Goal: Transaction & Acquisition: Purchase product/service

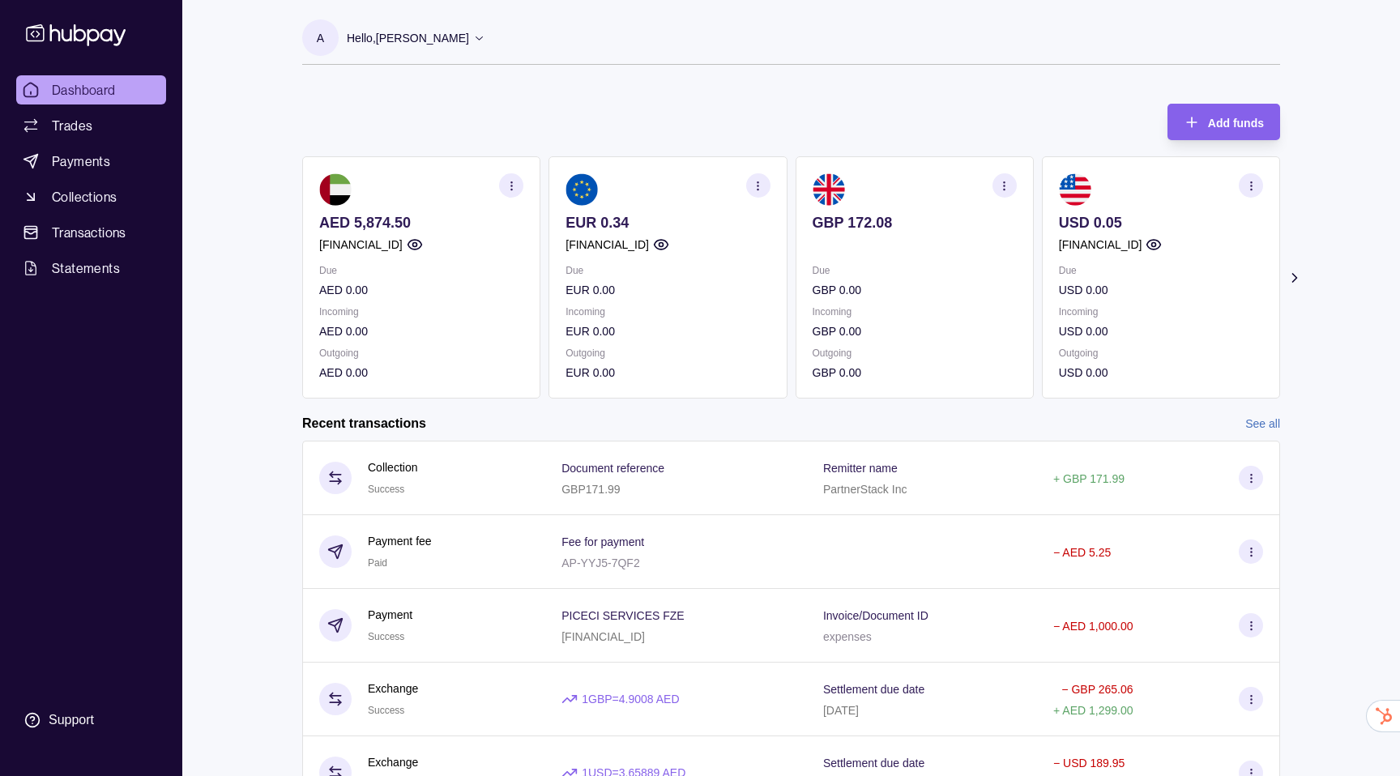
click at [1251, 180] on icon "button" at bounding box center [1251, 186] width 12 height 12
click at [1263, 174] on div "View transactions View account details Download account details" at bounding box center [1160, 226] width 236 height 138
click at [1262, 174] on icon "button" at bounding box center [1254, 181] width 16 height 16
click at [1262, 174] on button "button" at bounding box center [1250, 185] width 24 height 24
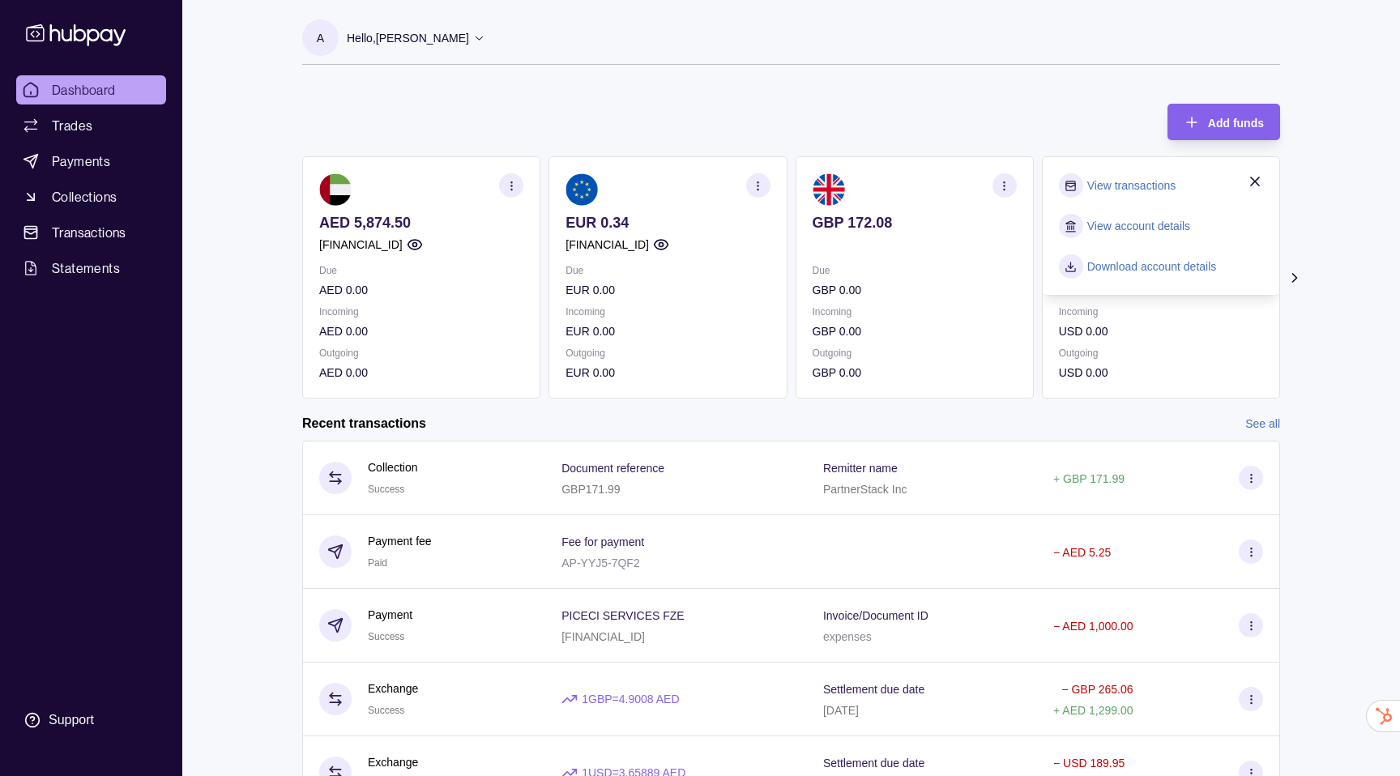
click at [1262, 174] on icon "button" at bounding box center [1254, 181] width 16 height 16
click at [1262, 174] on button "button" at bounding box center [1250, 185] width 24 height 24
click at [281, 294] on section "Add funds AED 5,874.50 AE850960000536060000774 Due AED 0.00 Incoming AED 0.00 O…" at bounding box center [791, 464] width 1042 height 755
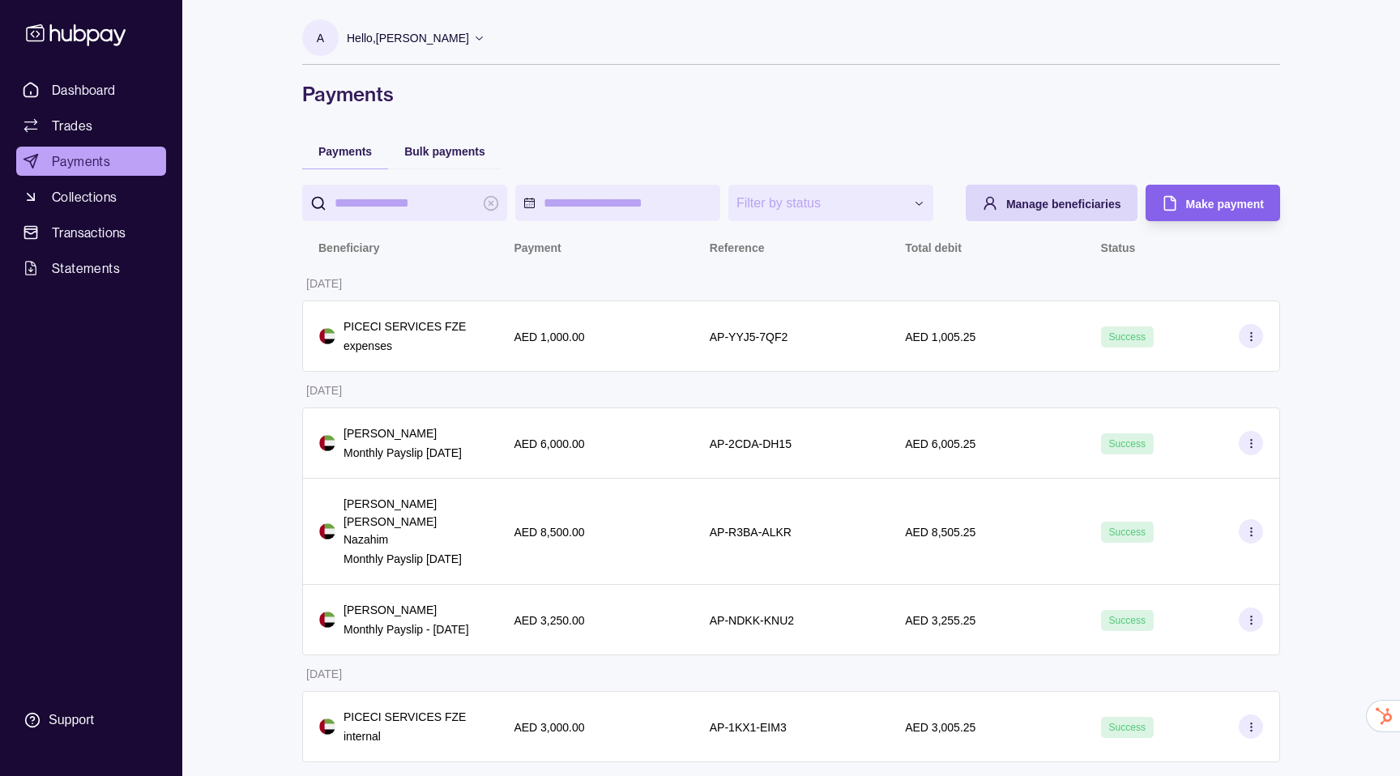
click at [1227, 194] on div "Make payment" at bounding box center [1225, 203] width 78 height 19
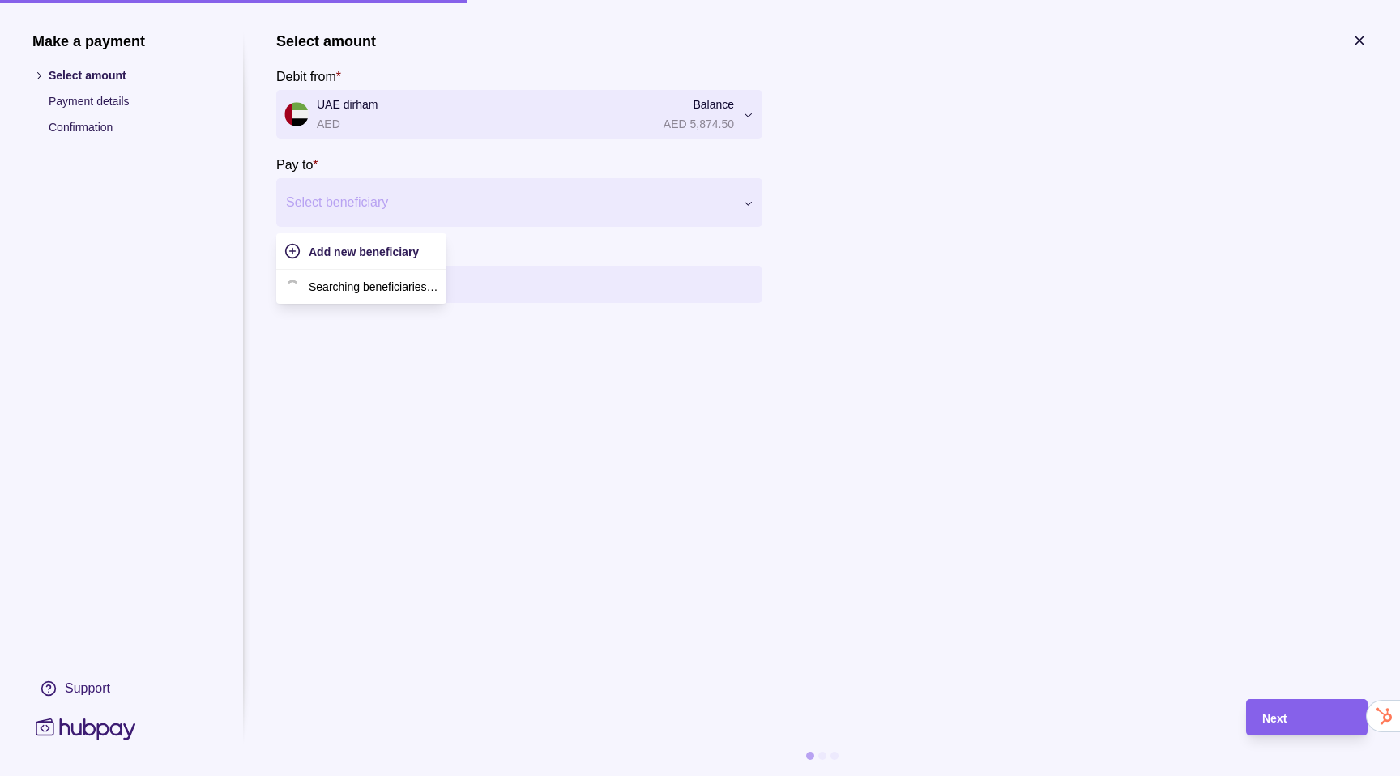
click at [351, 190] on div "Select beneficiary" at bounding box center [505, 203] width 458 height 26
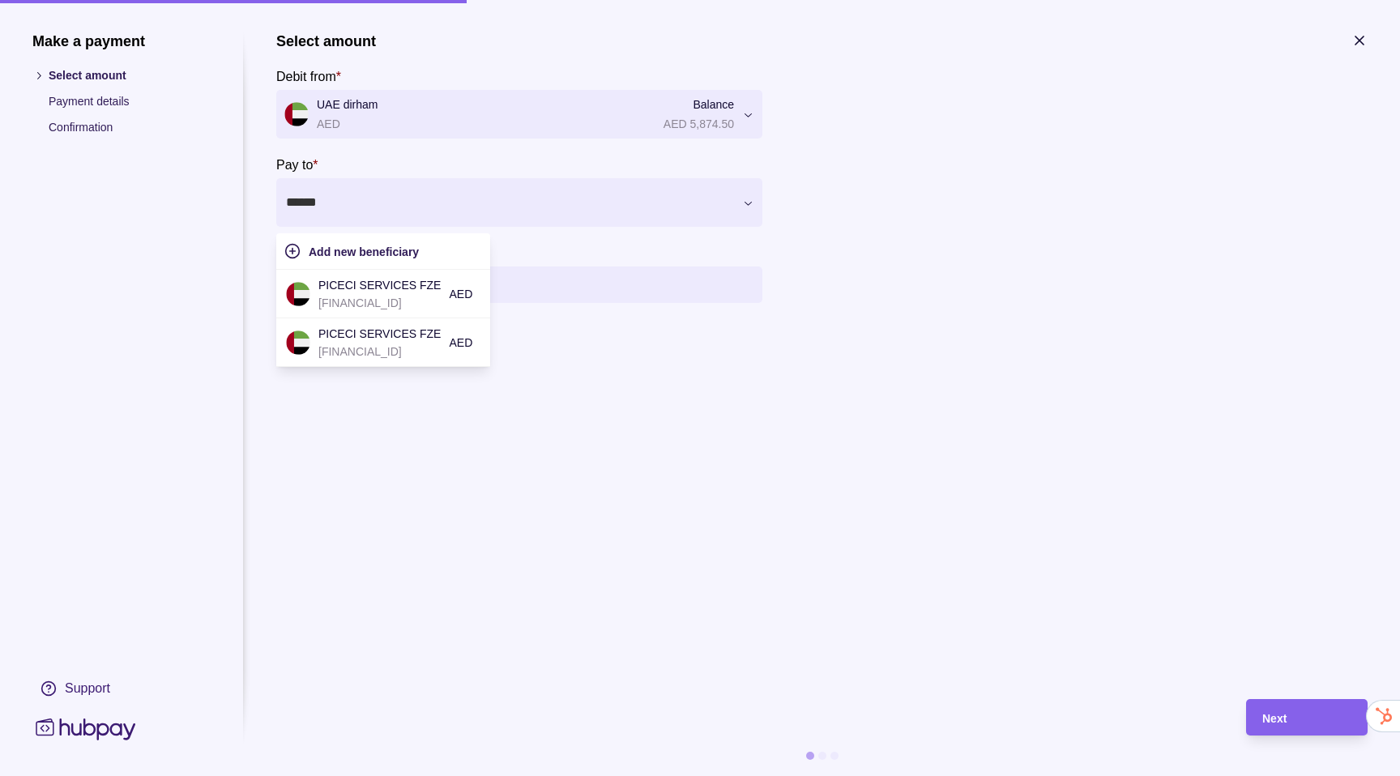
type input "******"
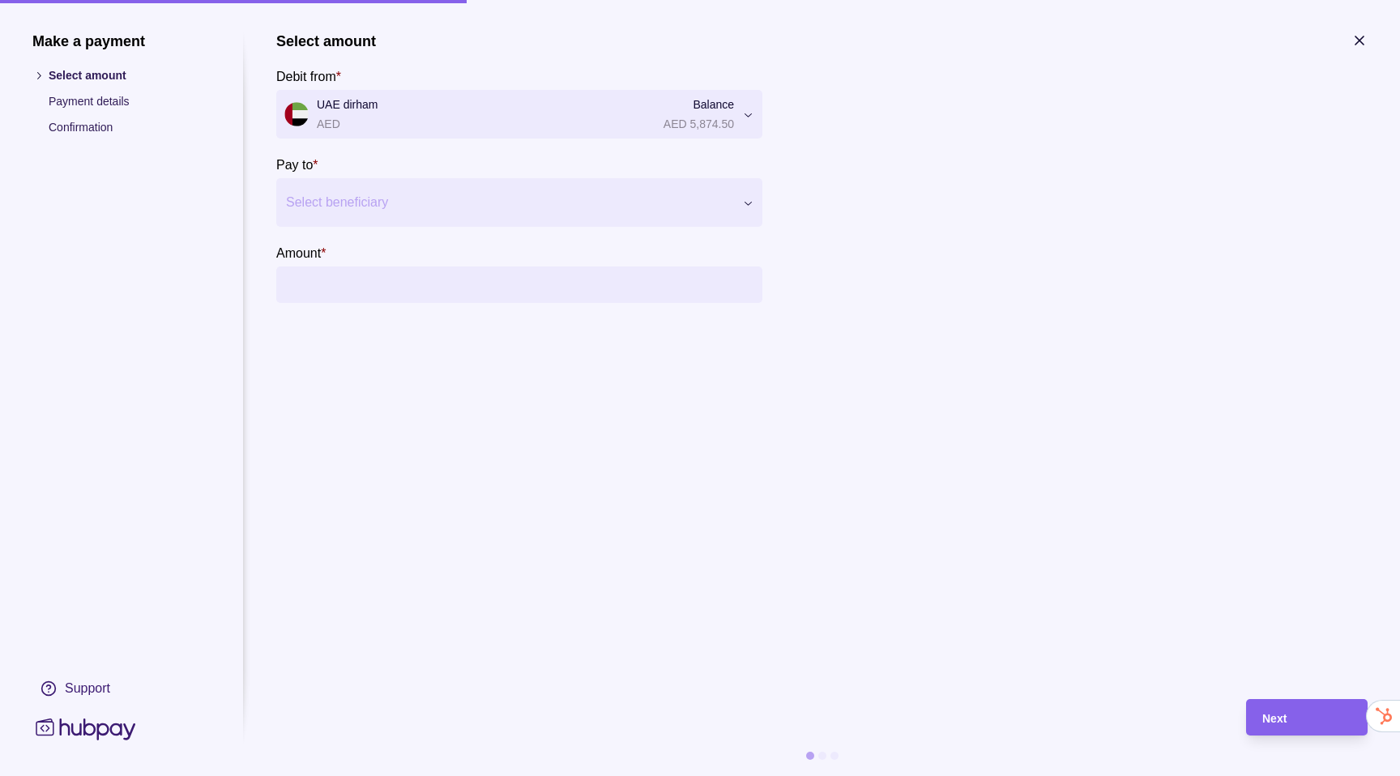
click at [418, 228] on section "Select amount Debit from * UAE dirham AED Balance AED 5,874.50 *** *** *** *** …" at bounding box center [519, 167] width 486 height 271
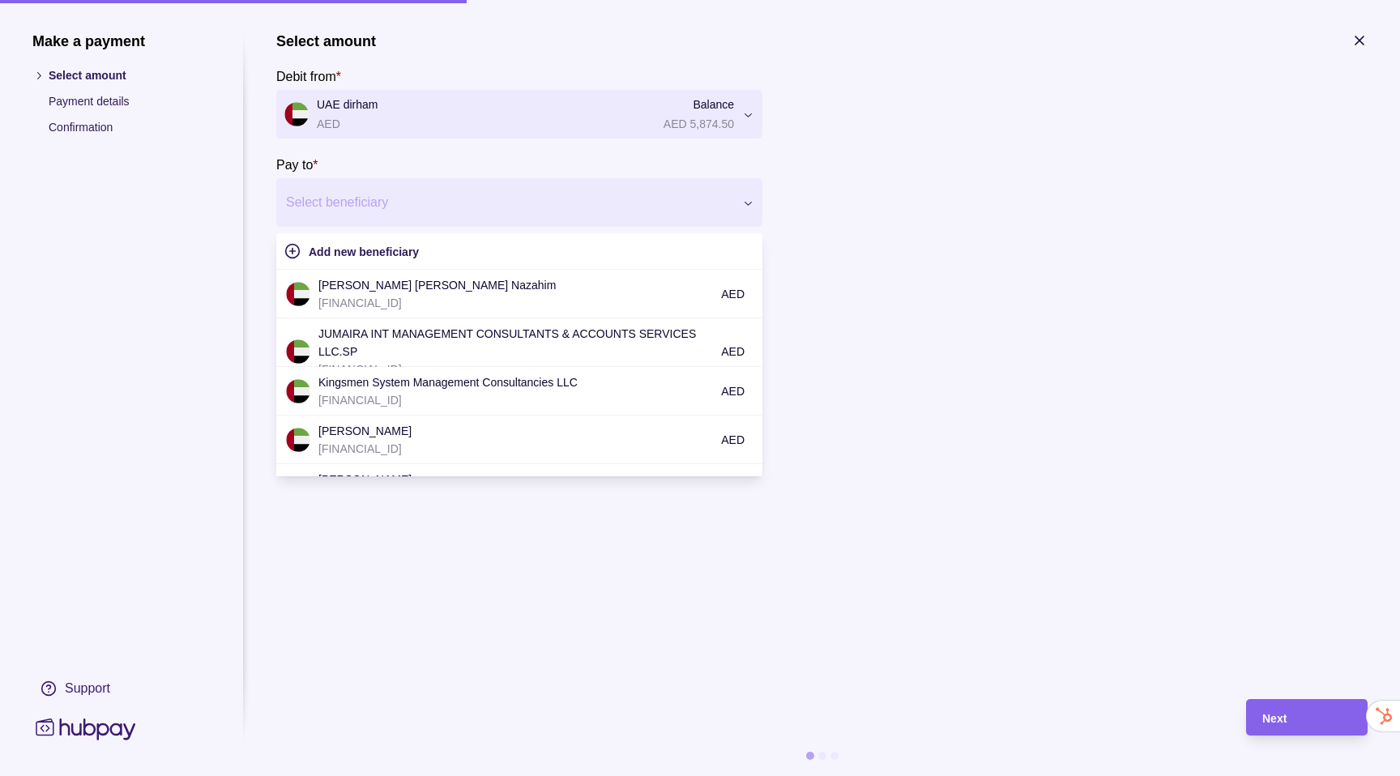
click at [419, 210] on div at bounding box center [509, 202] width 446 height 23
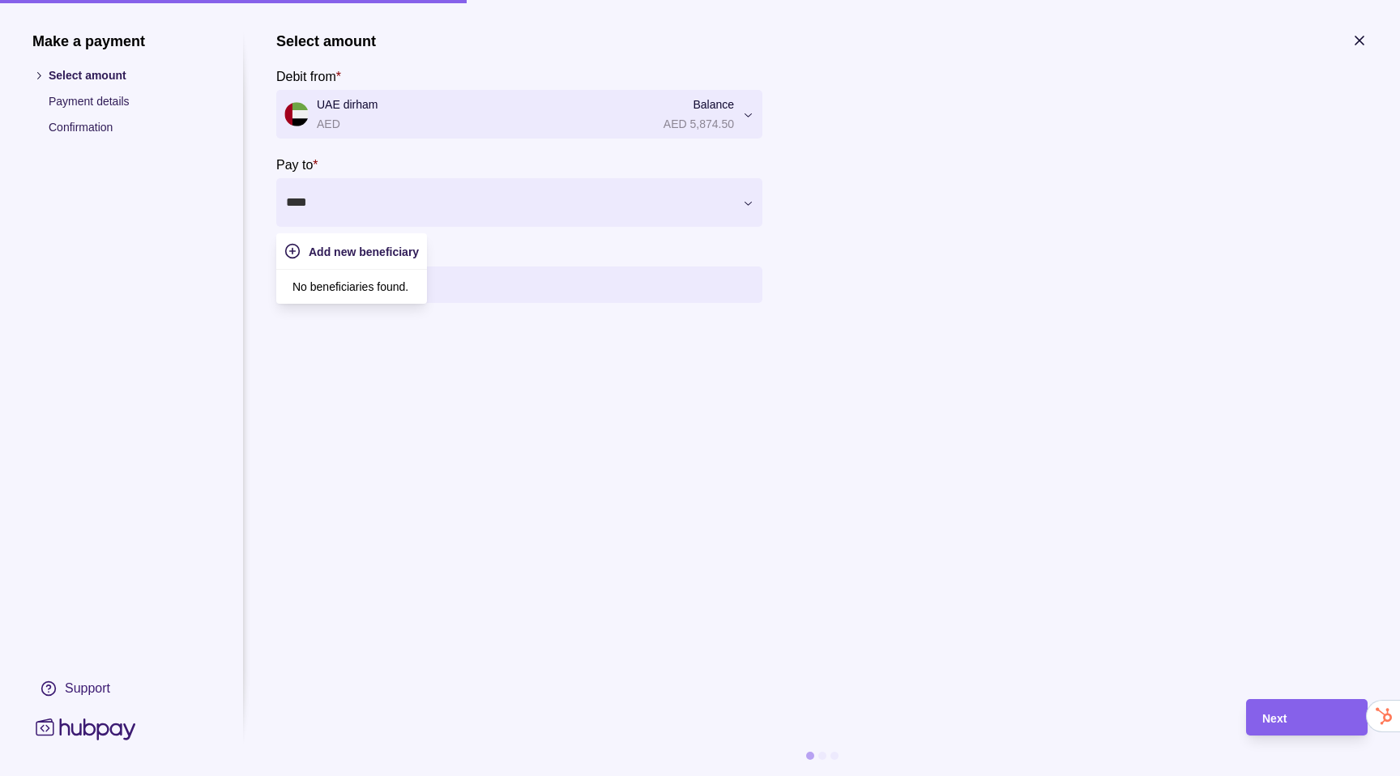
type input "***"
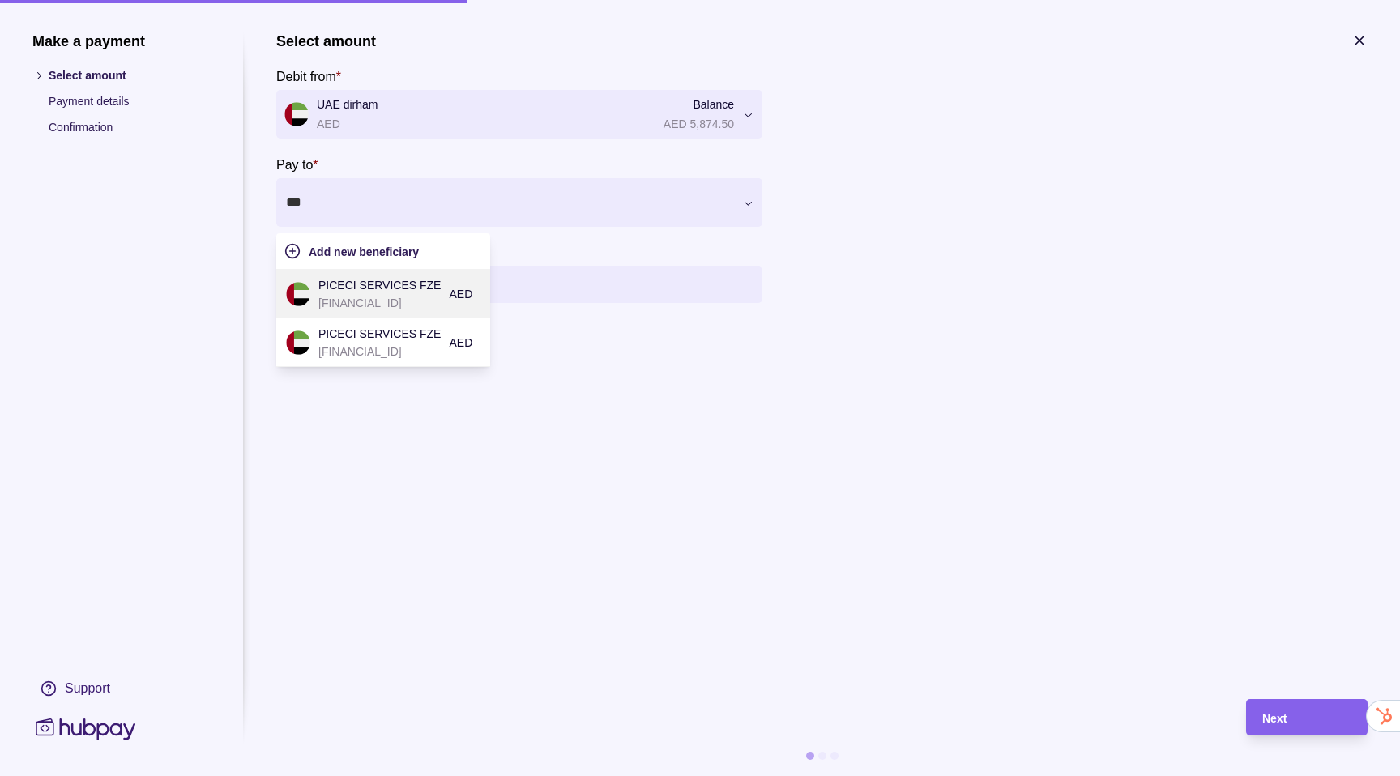
click at [373, 292] on p "PICECI SERVICES FZE" at bounding box center [379, 285] width 122 height 18
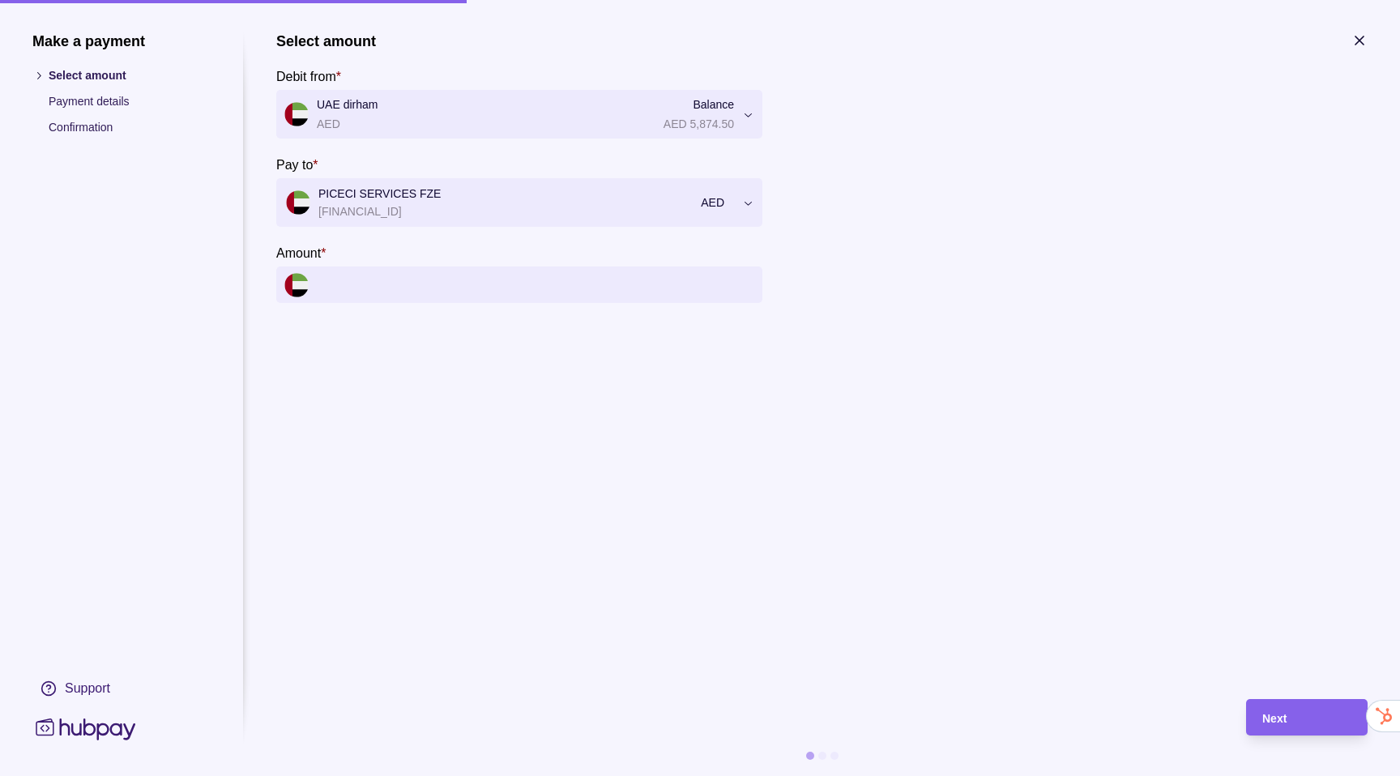
click at [393, 288] on input "Amount *" at bounding box center [535, 284] width 437 height 36
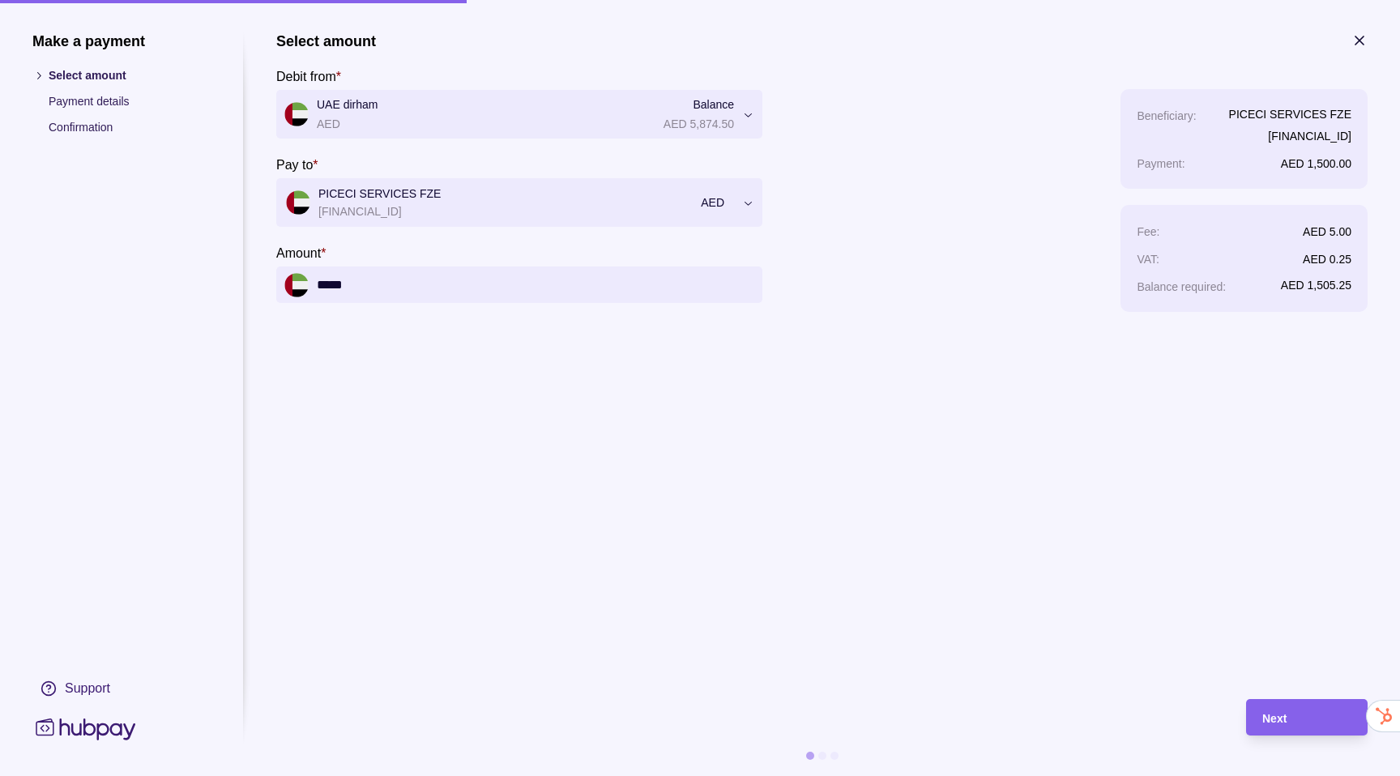
type input "*****"
click at [829, 569] on section "**********" at bounding box center [821, 357] width 1091 height 650
click at [1289, 718] on div "Next" at bounding box center [1306, 717] width 89 height 19
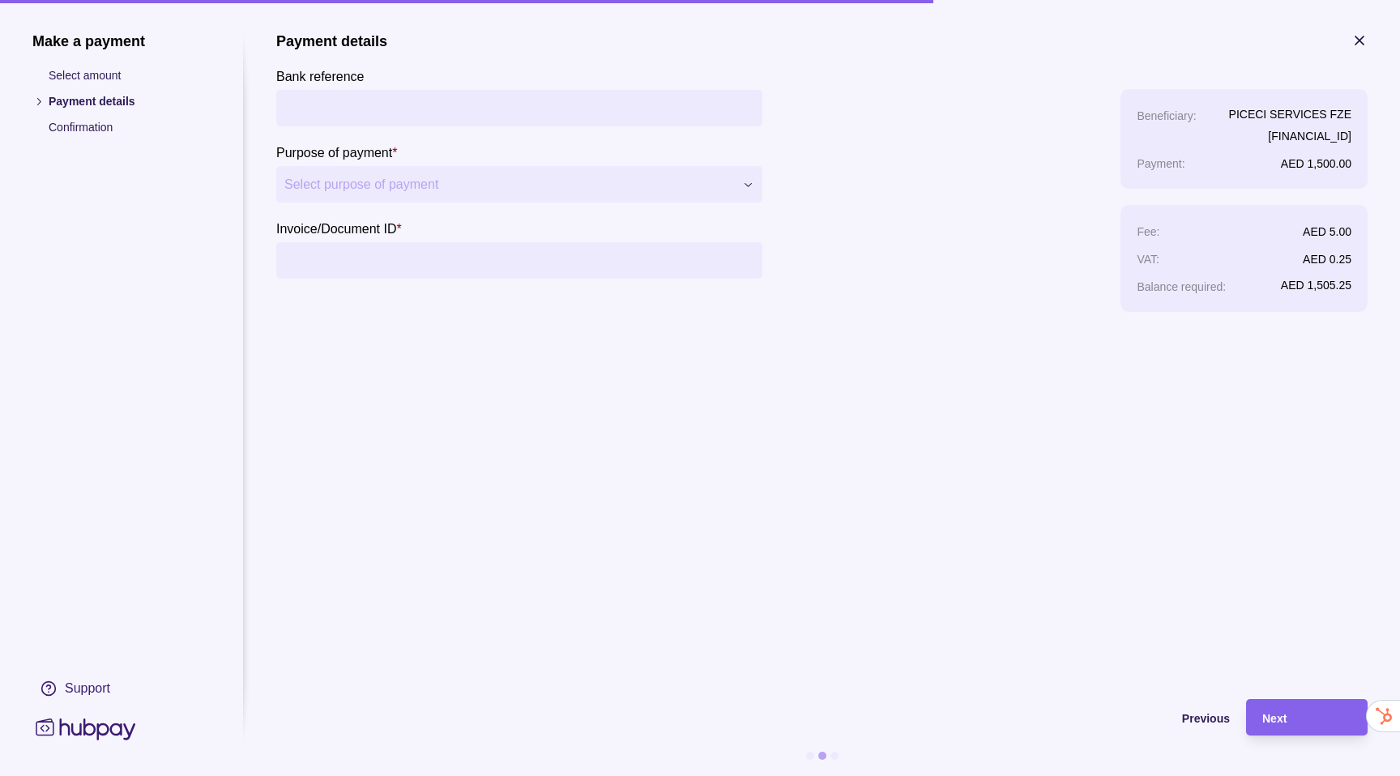
click at [375, 109] on input "Bank reference" at bounding box center [519, 108] width 470 height 36
click at [349, 292] on div "**********" at bounding box center [519, 171] width 486 height 279
click at [358, 275] on input "Invoice/Document ID *" at bounding box center [519, 260] width 470 height 36
type input "**********"
click at [369, 103] on input "Bank reference" at bounding box center [519, 108] width 470 height 36
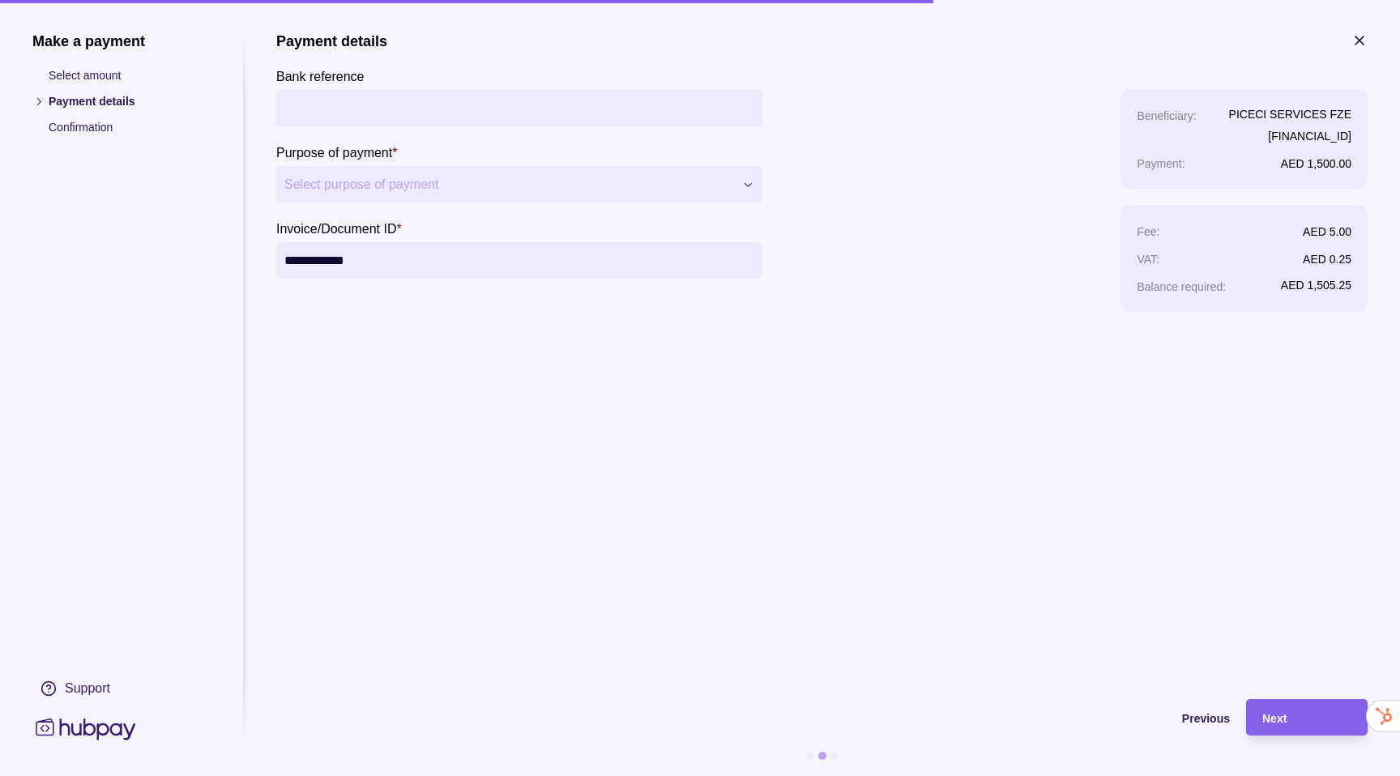
paste input "**********"
type input "**********"
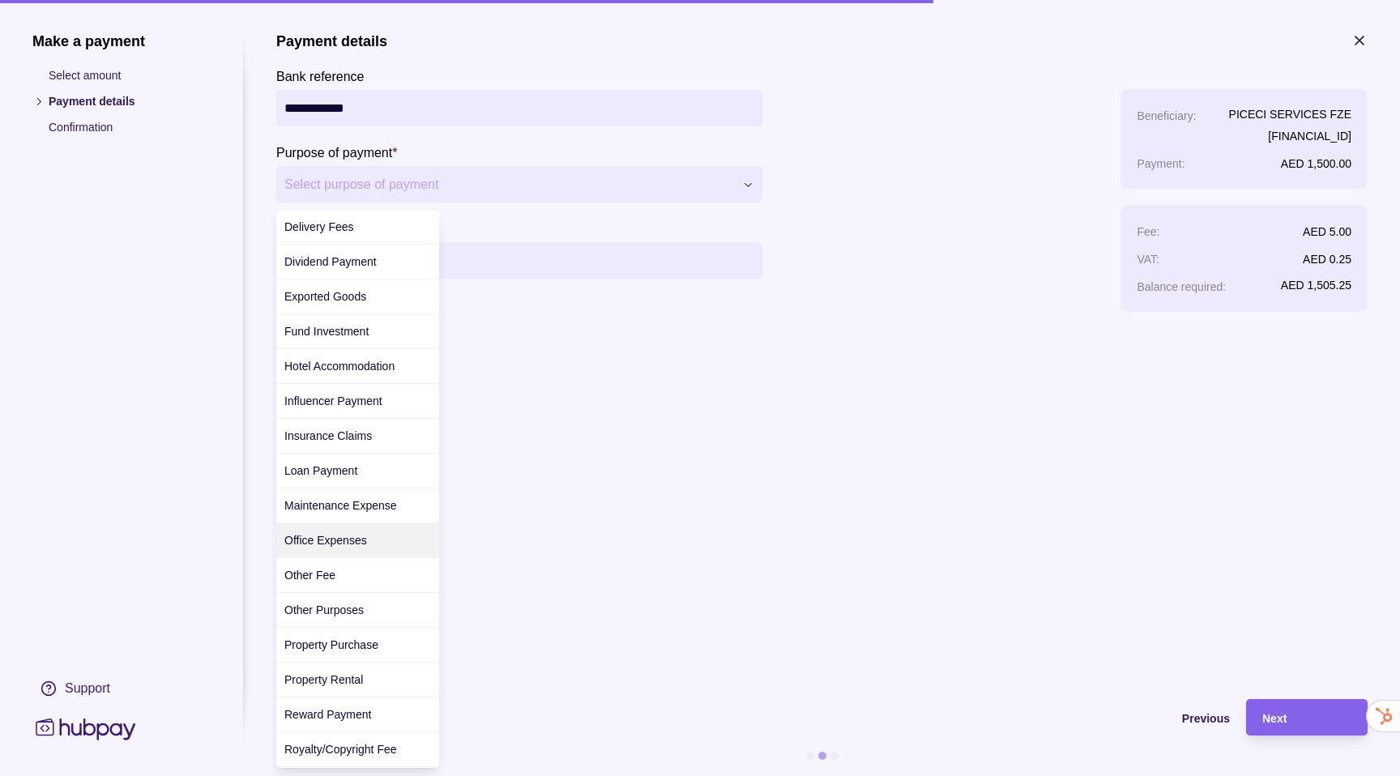
scroll to position [178, 0]
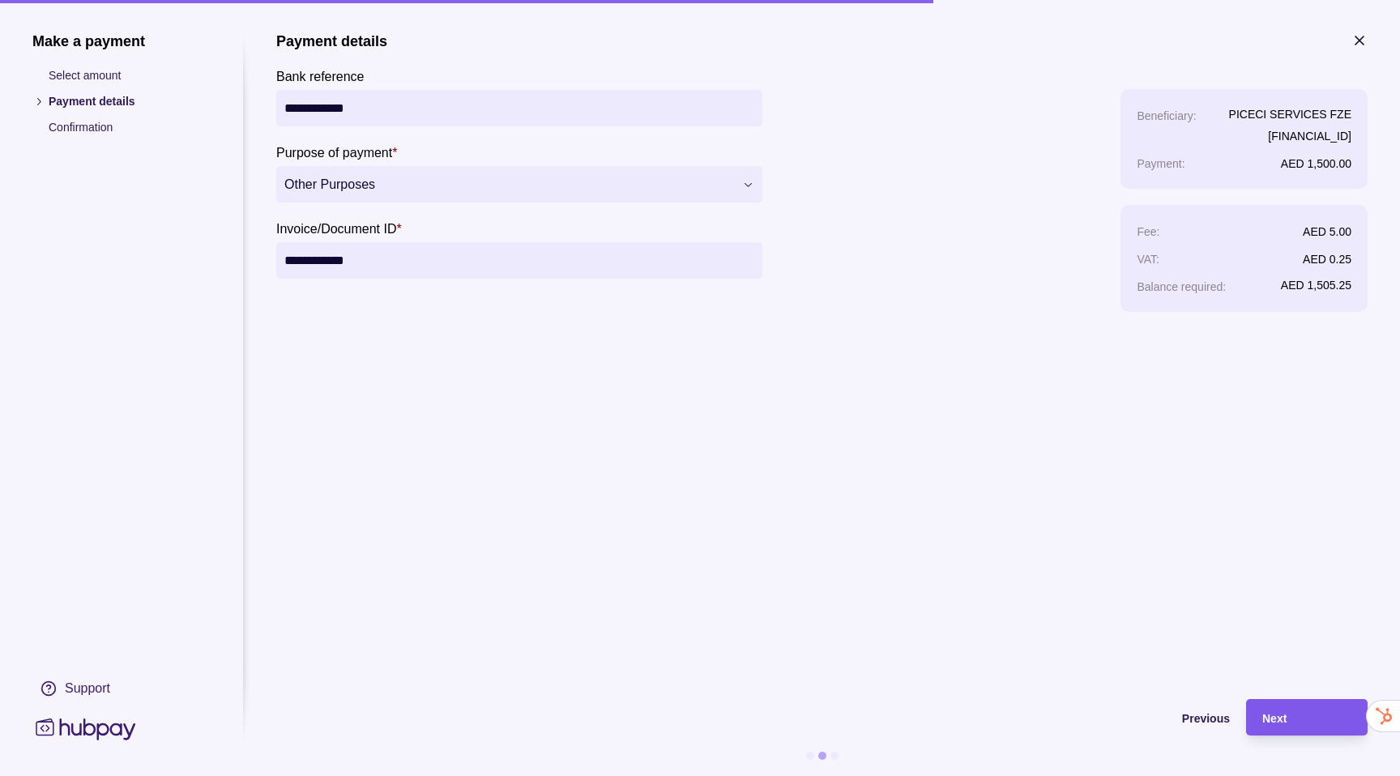
click at [1310, 718] on div "Next" at bounding box center [1306, 717] width 89 height 19
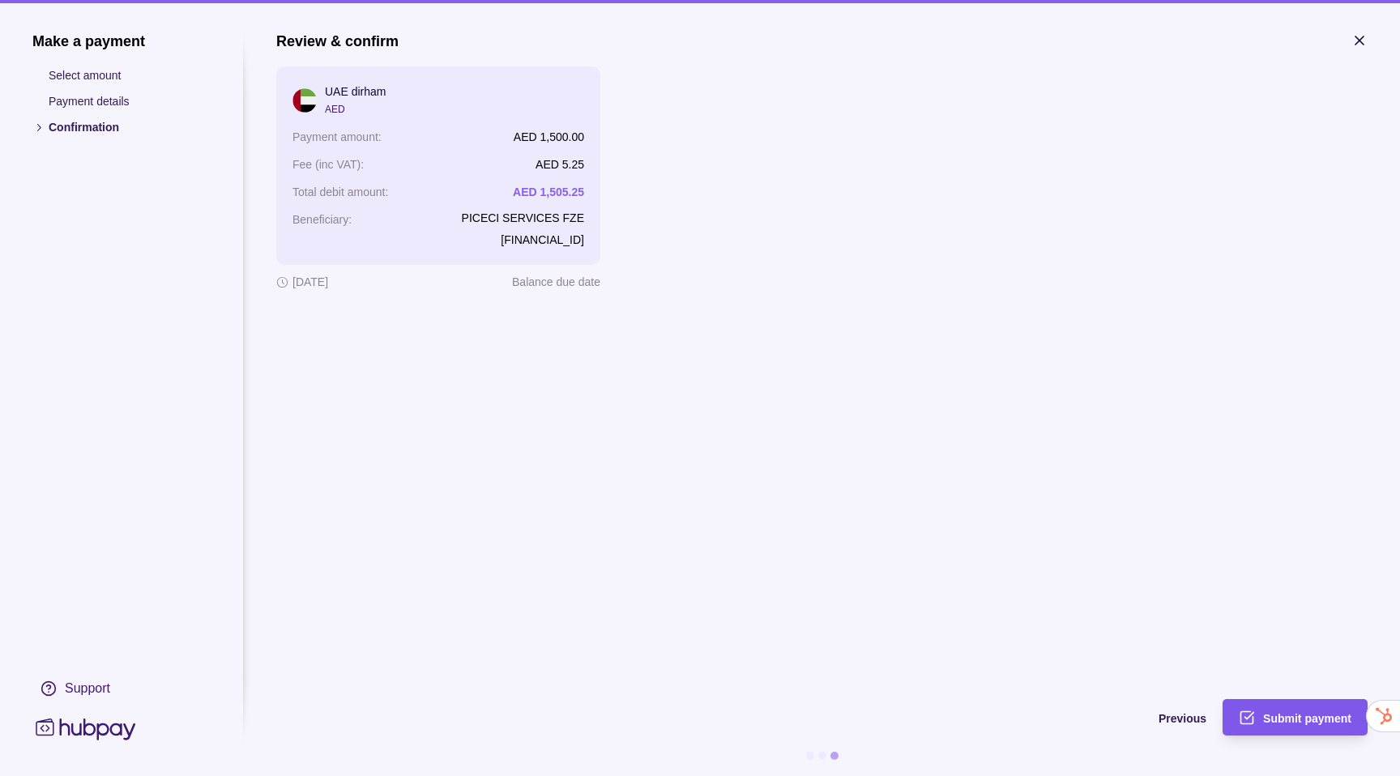
click at [1299, 705] on div "Submit payment" at bounding box center [1282, 717] width 137 height 36
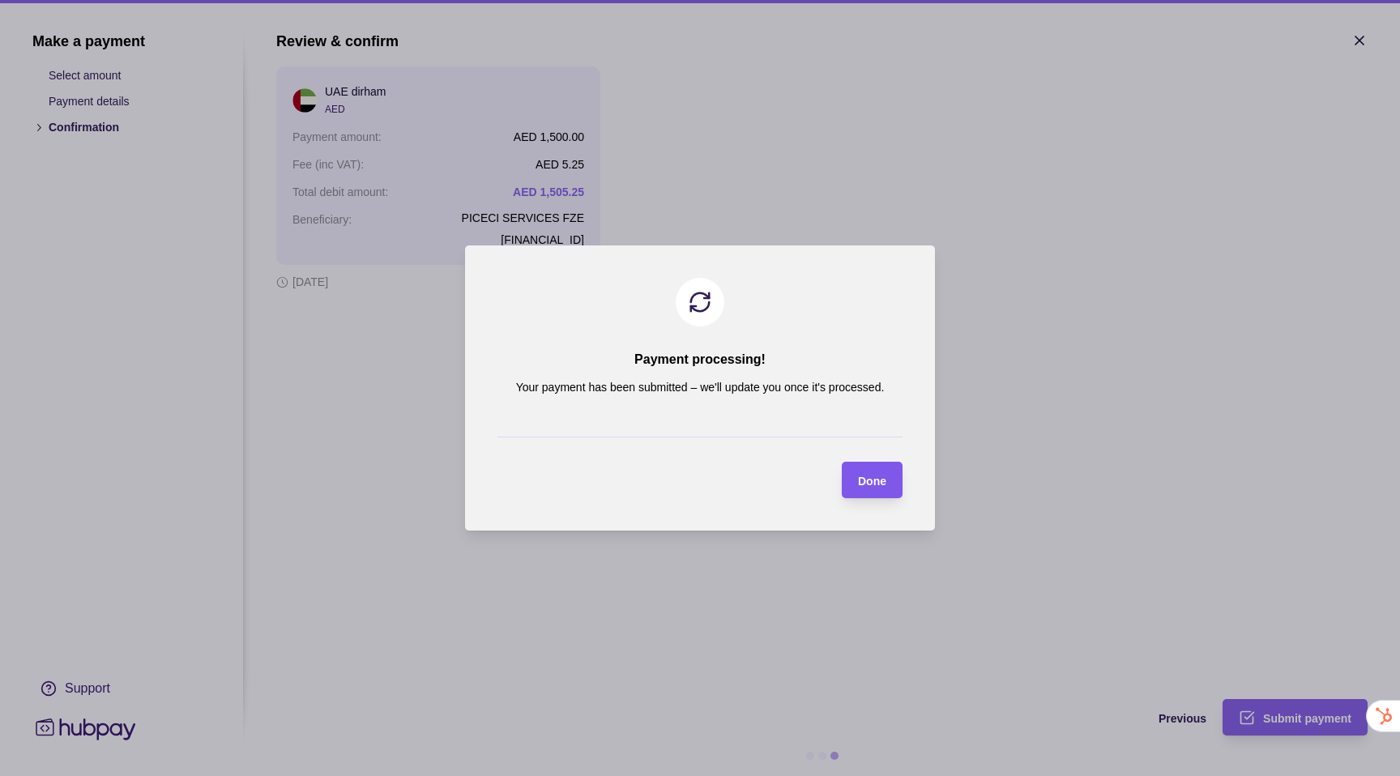
click at [873, 489] on div "Done" at bounding box center [872, 480] width 28 height 19
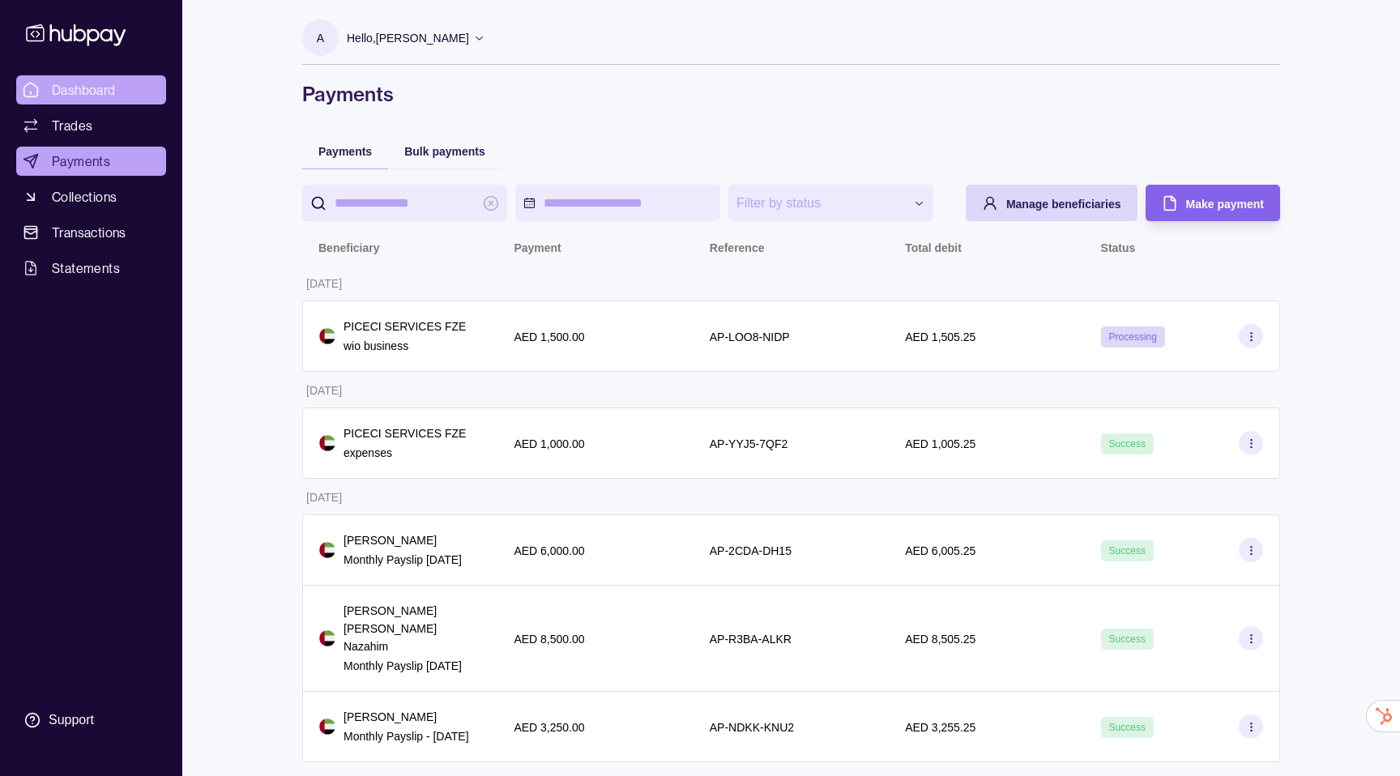
click at [103, 96] on span "Dashboard" at bounding box center [84, 89] width 64 height 19
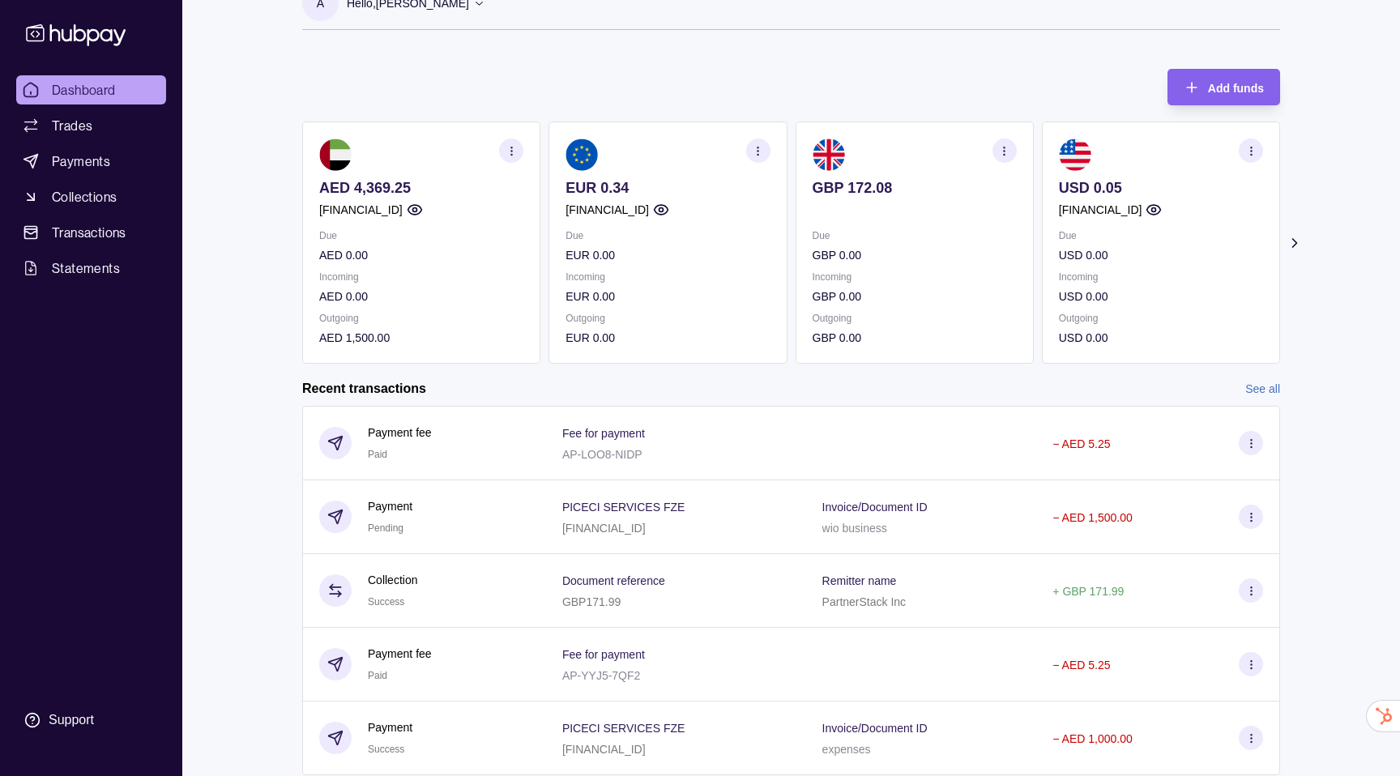
scroll to position [53, 0]
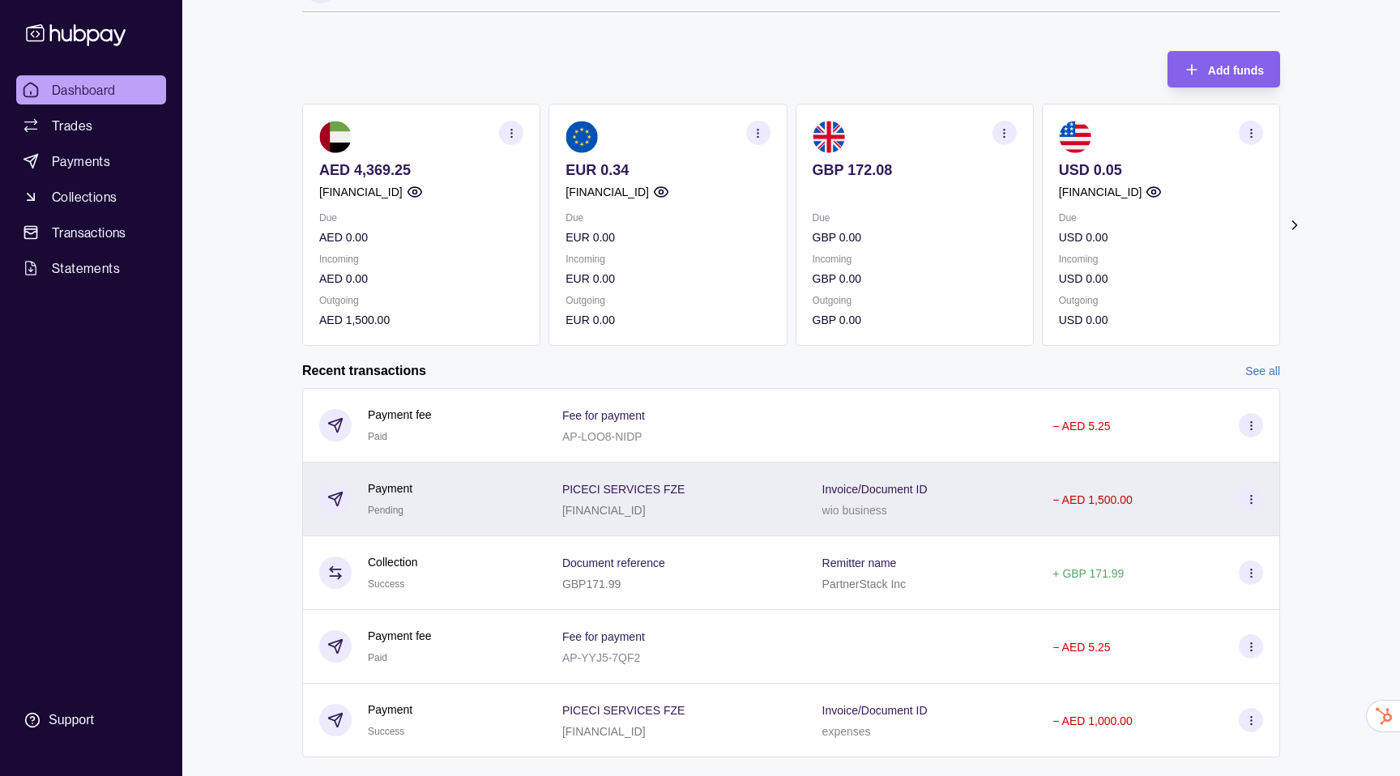
click at [645, 516] on p "[FINANCIAL_ID]" at bounding box center [603, 510] width 83 height 13
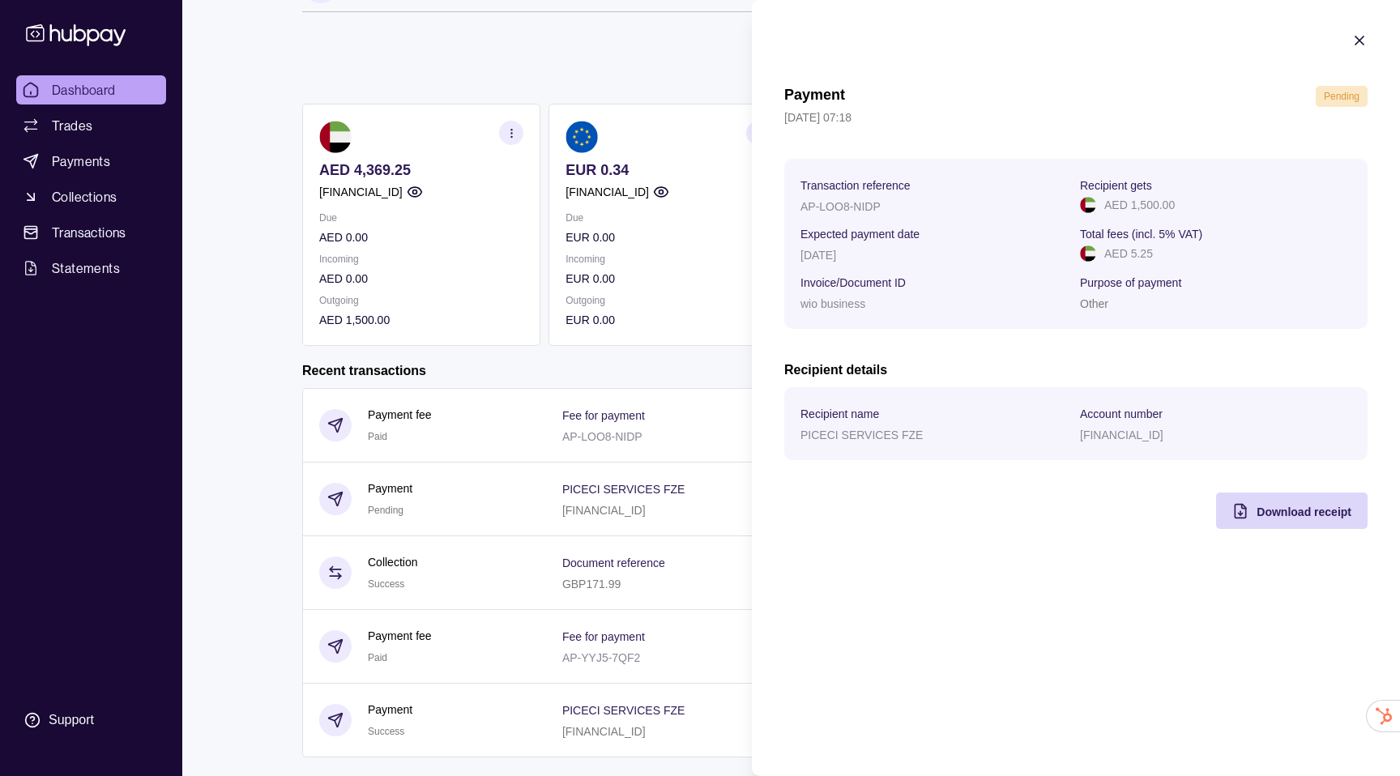
click at [1336, 95] on span "Pending" at bounding box center [1341, 96] width 36 height 11
click at [1356, 45] on icon "button" at bounding box center [1359, 40] width 16 height 16
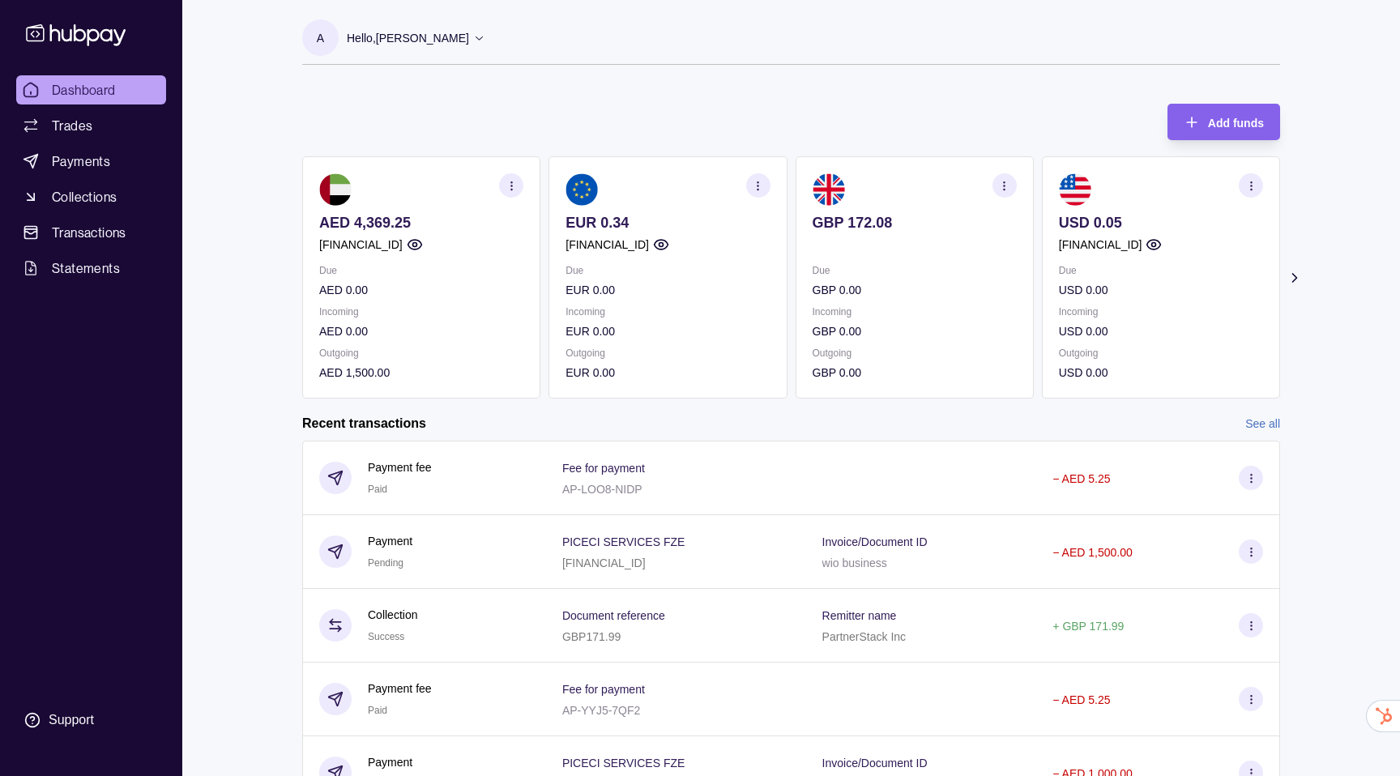
click at [993, 191] on button "button" at bounding box center [1004, 185] width 24 height 24
click at [1013, 177] on icon "button" at bounding box center [1008, 181] width 16 height 16
click at [1013, 177] on section "button" at bounding box center [1004, 185] width 24 height 24
click at [1013, 177] on icon "button" at bounding box center [1008, 181] width 16 height 16
click at [110, 132] on link "Trades" at bounding box center [91, 125] width 150 height 29
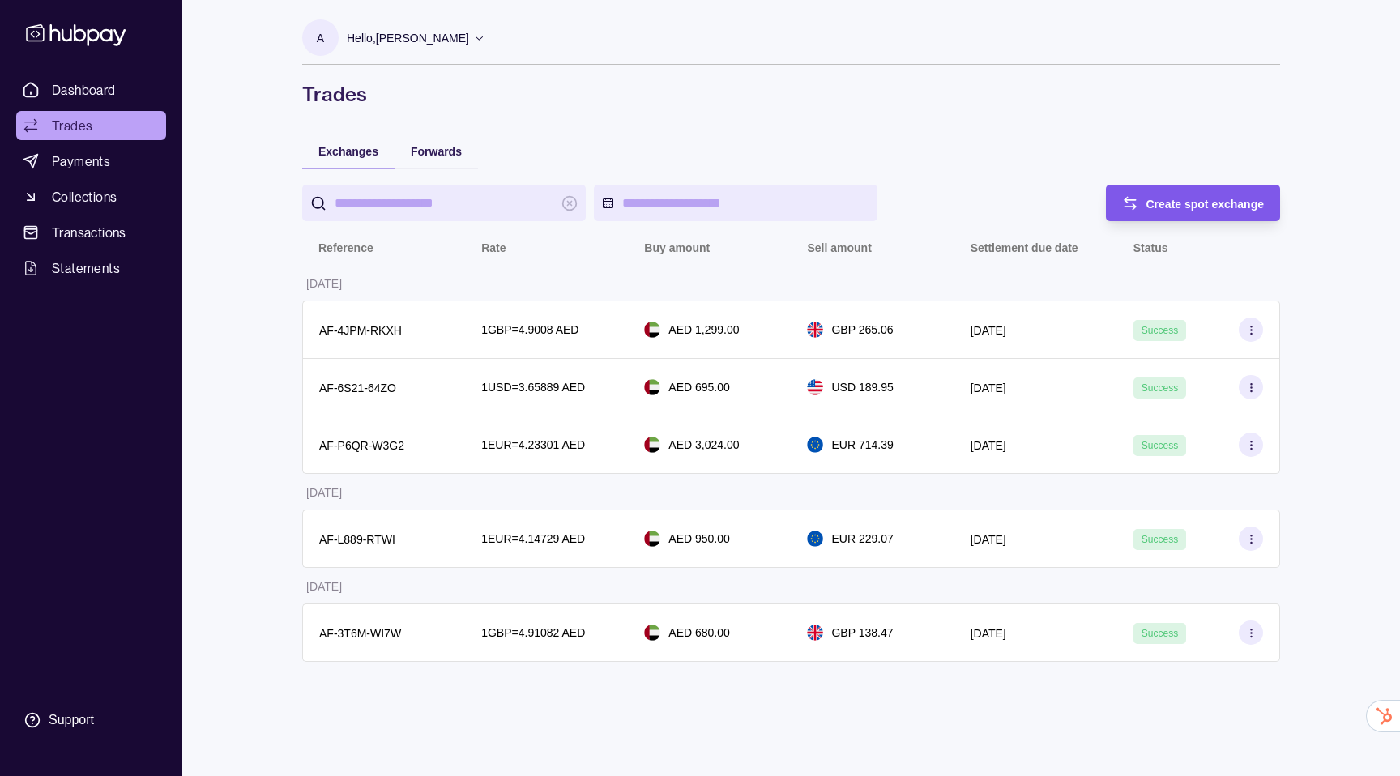
click at [1157, 200] on span "Create spot exchange" at bounding box center [1205, 204] width 118 height 13
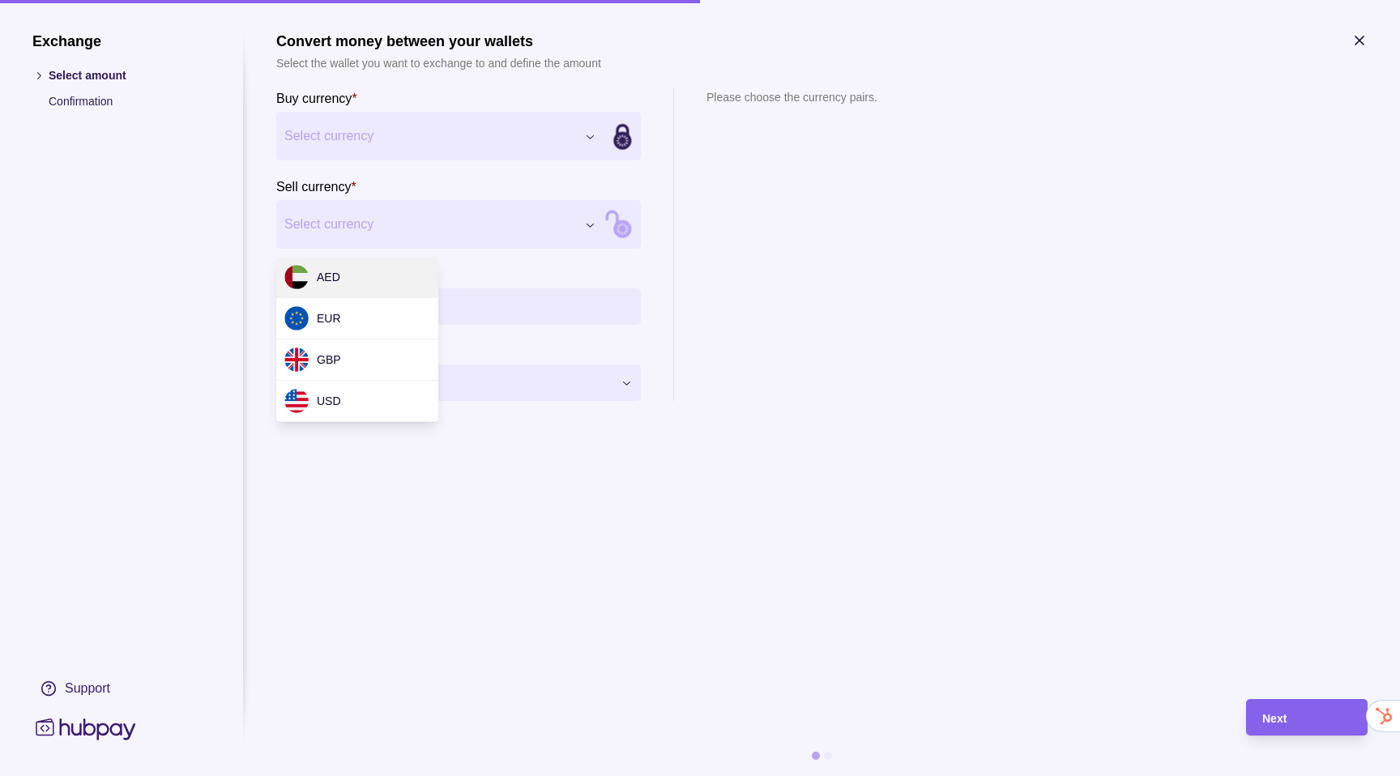
click at [551, 775] on div "Exchange Select amount Confirmation Support Convert money between your wallets …" at bounding box center [700, 776] width 1400 height 0
click at [404, 775] on div "Exchange Select amount Confirmation Support Convert money between your wallets …" at bounding box center [700, 776] width 1400 height 0
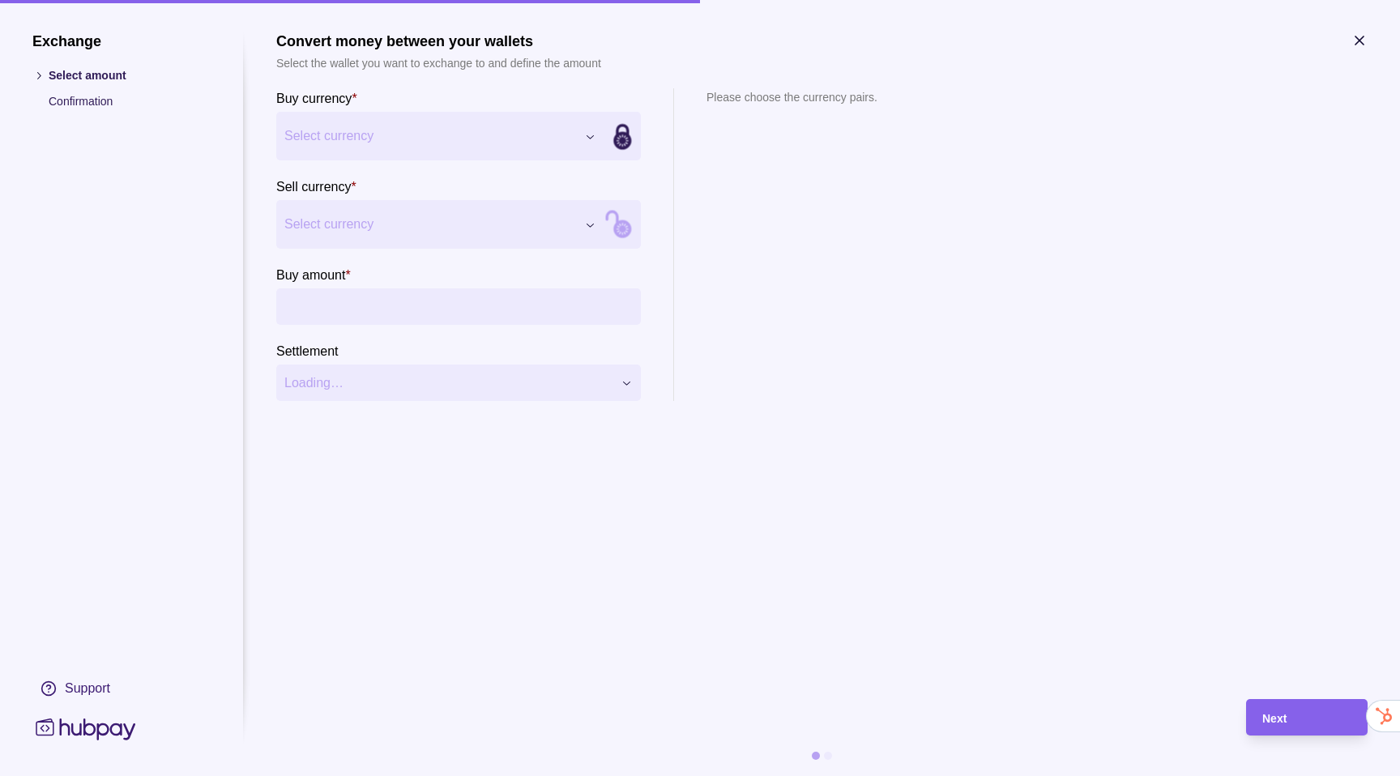
click at [404, 775] on div "Exchange Select amount Confirmation Support Convert money between your wallets …" at bounding box center [700, 776] width 1400 height 0
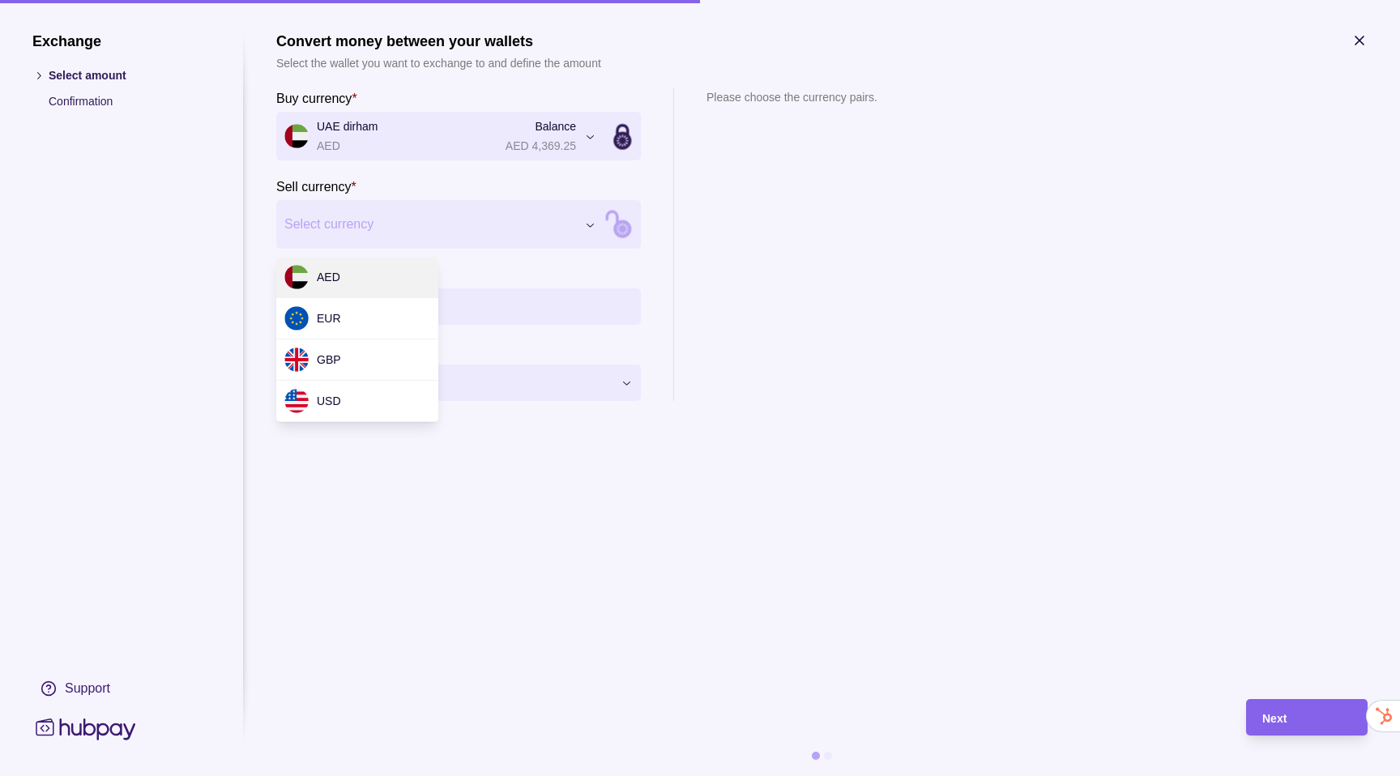
click at [481, 775] on div "Exchange Select amount Confirmation Support Convert money between your wallets …" at bounding box center [700, 776] width 1400 height 0
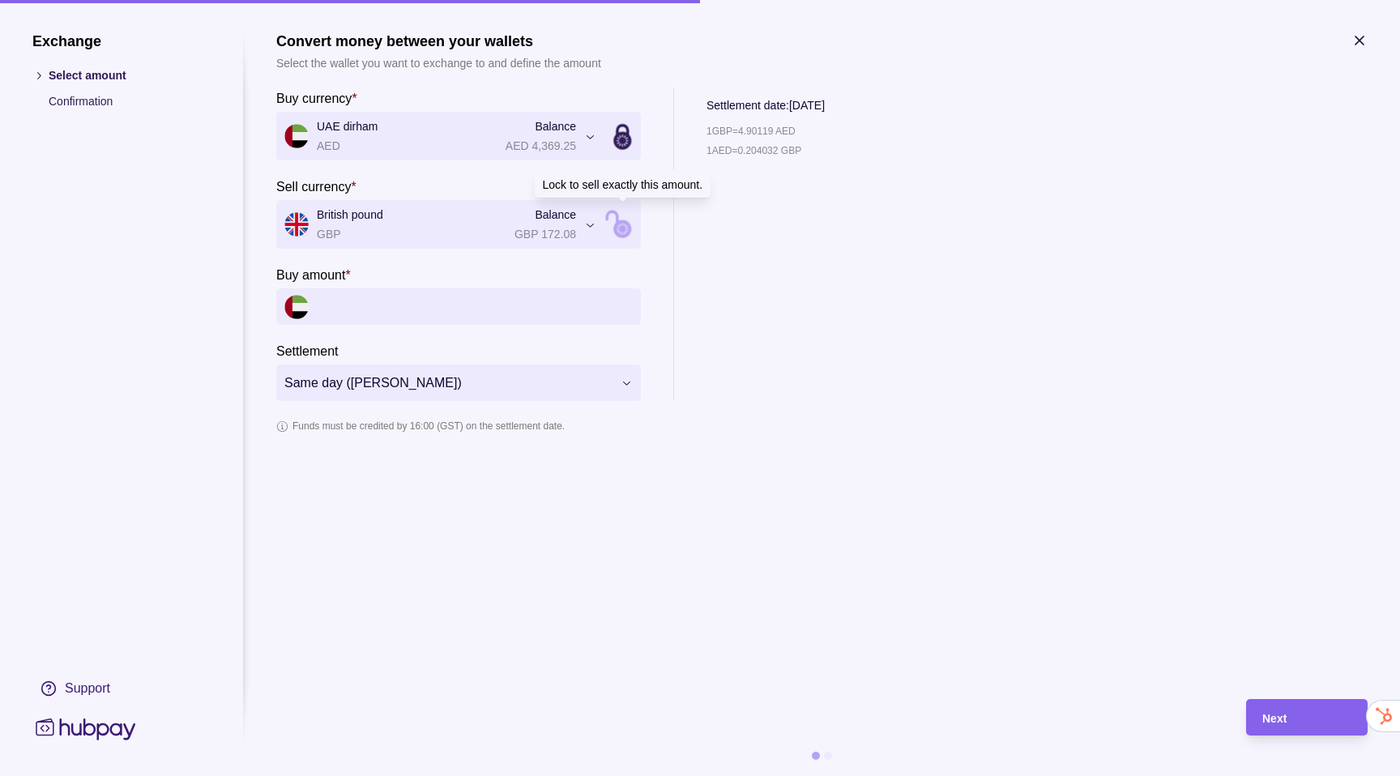
click at [611, 228] on icon at bounding box center [622, 224] width 219 height 219
click at [385, 314] on input "Sell amount *" at bounding box center [475, 306] width 316 height 36
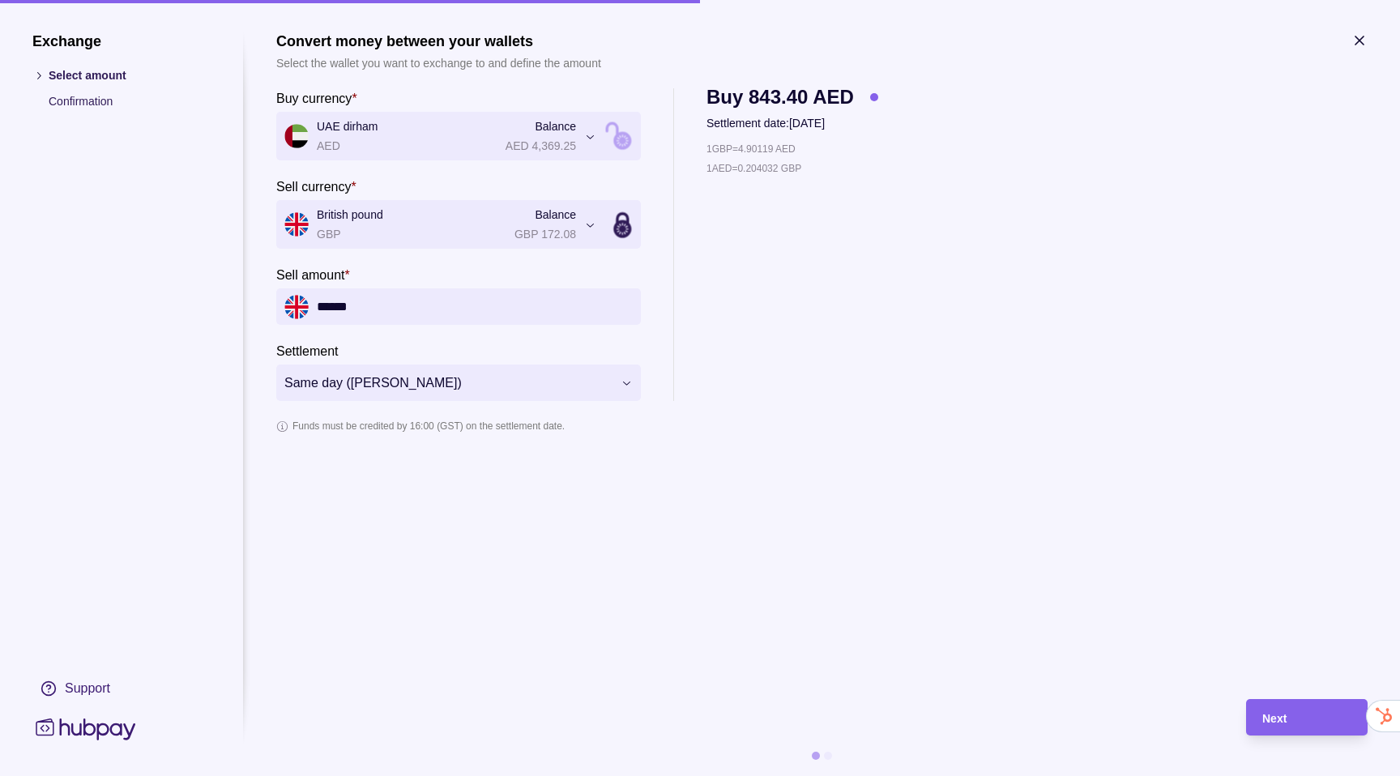
type input "******"
click at [1051, 539] on section "**********" at bounding box center [821, 357] width 1091 height 650
click at [1284, 701] on div "Next" at bounding box center [1294, 717] width 113 height 36
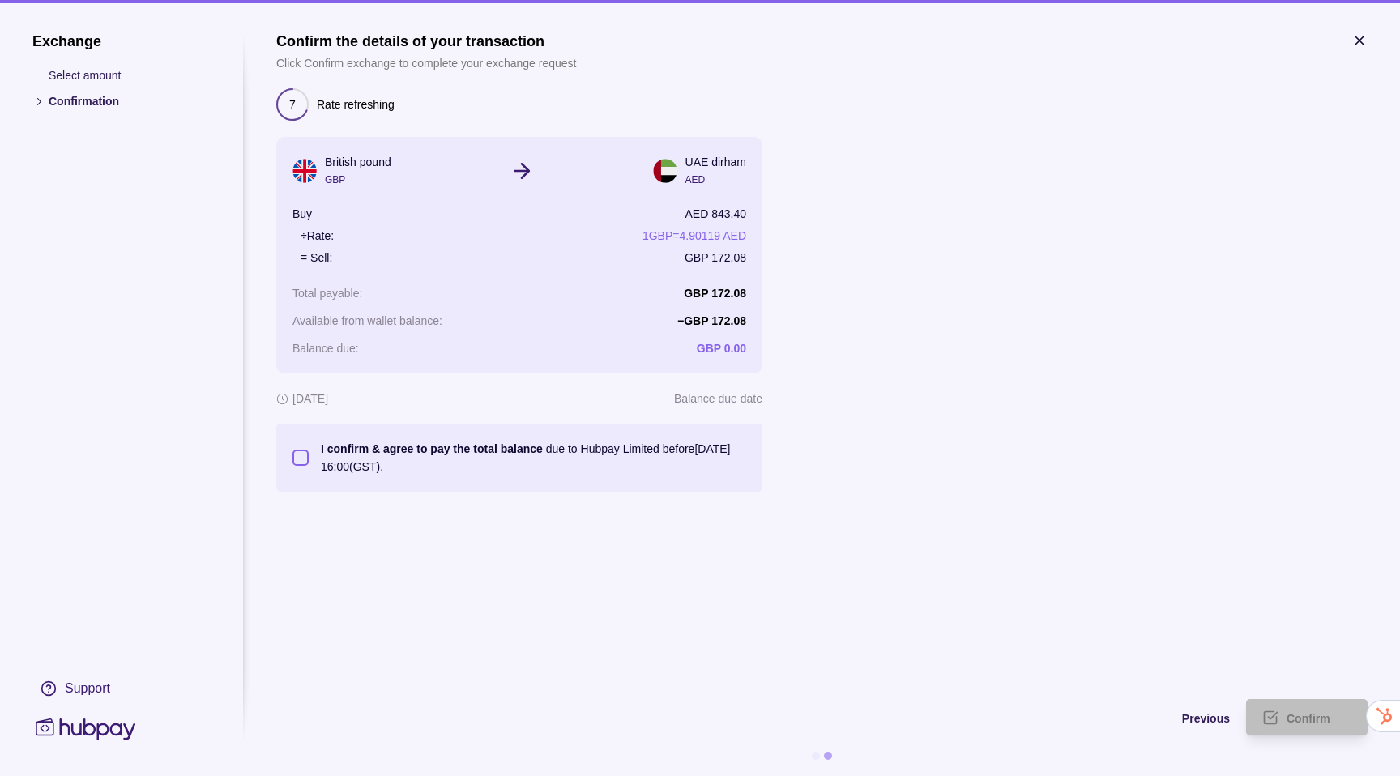
click at [692, 457] on p "I confirm & agree to pay the total balance due to Hubpay Limited before 02 Sep …" at bounding box center [533, 458] width 425 height 36
click at [309, 457] on button "I confirm & agree to pay the total balance due to Hubpay Limited before 02 Sep …" at bounding box center [300, 457] width 16 height 16
click at [1305, 699] on div "Confirm" at bounding box center [1294, 717] width 113 height 36
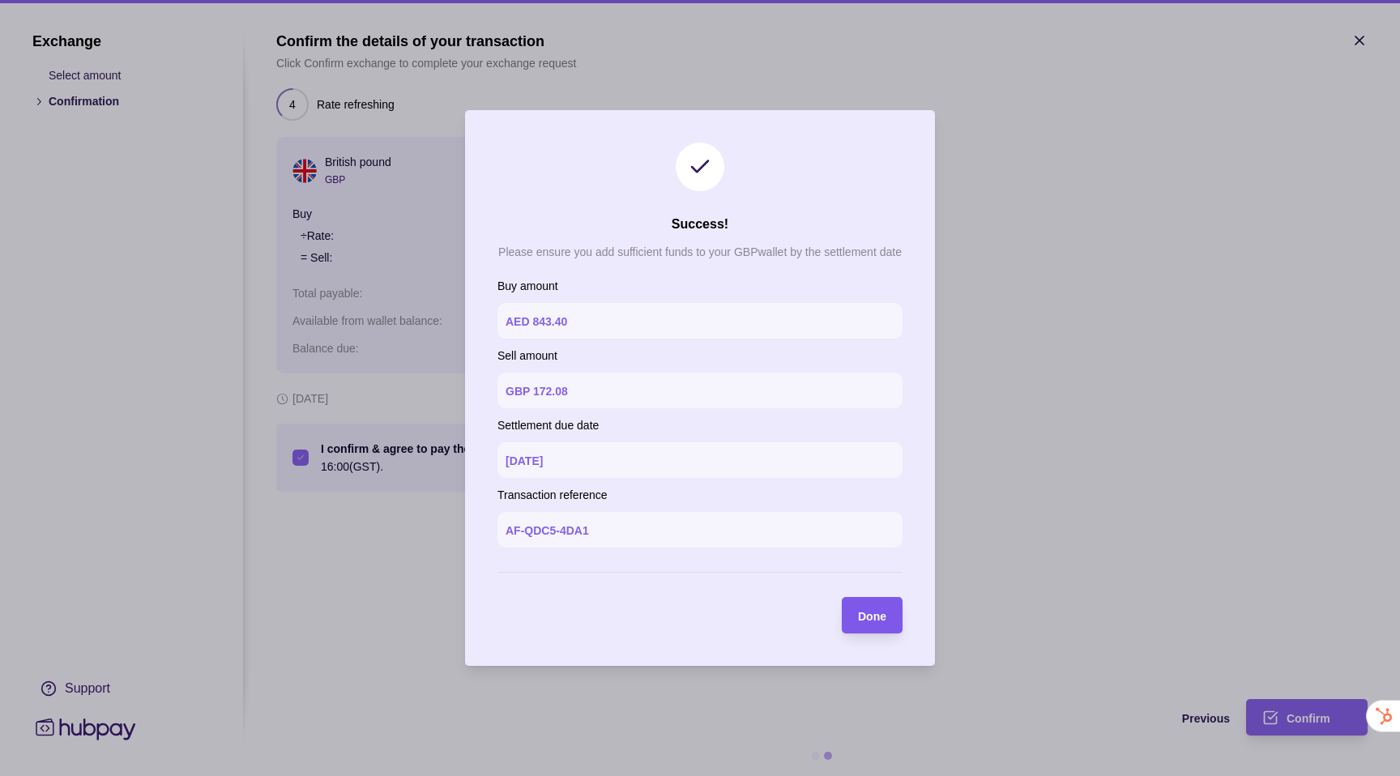
click at [880, 616] on span "Done" at bounding box center [872, 616] width 28 height 13
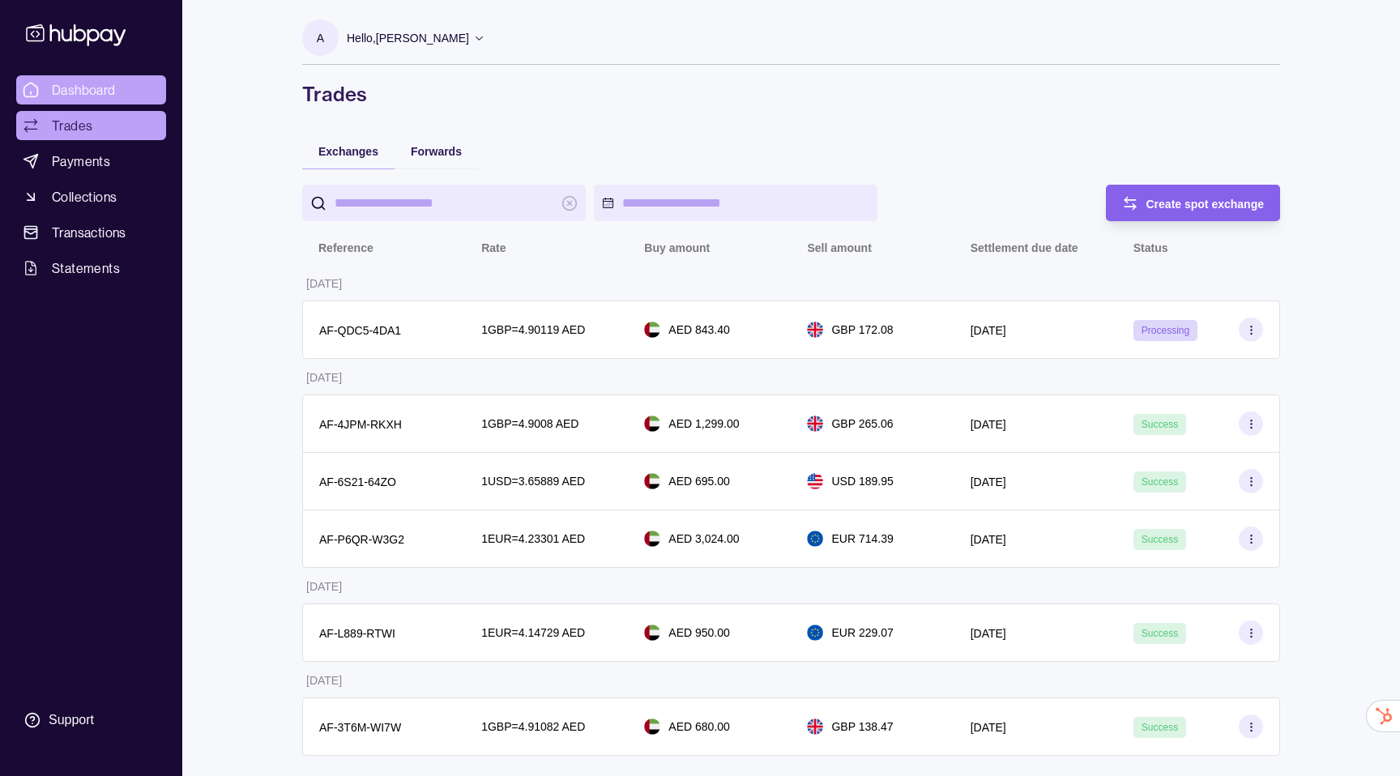
click at [53, 83] on span "Dashboard" at bounding box center [84, 89] width 64 height 19
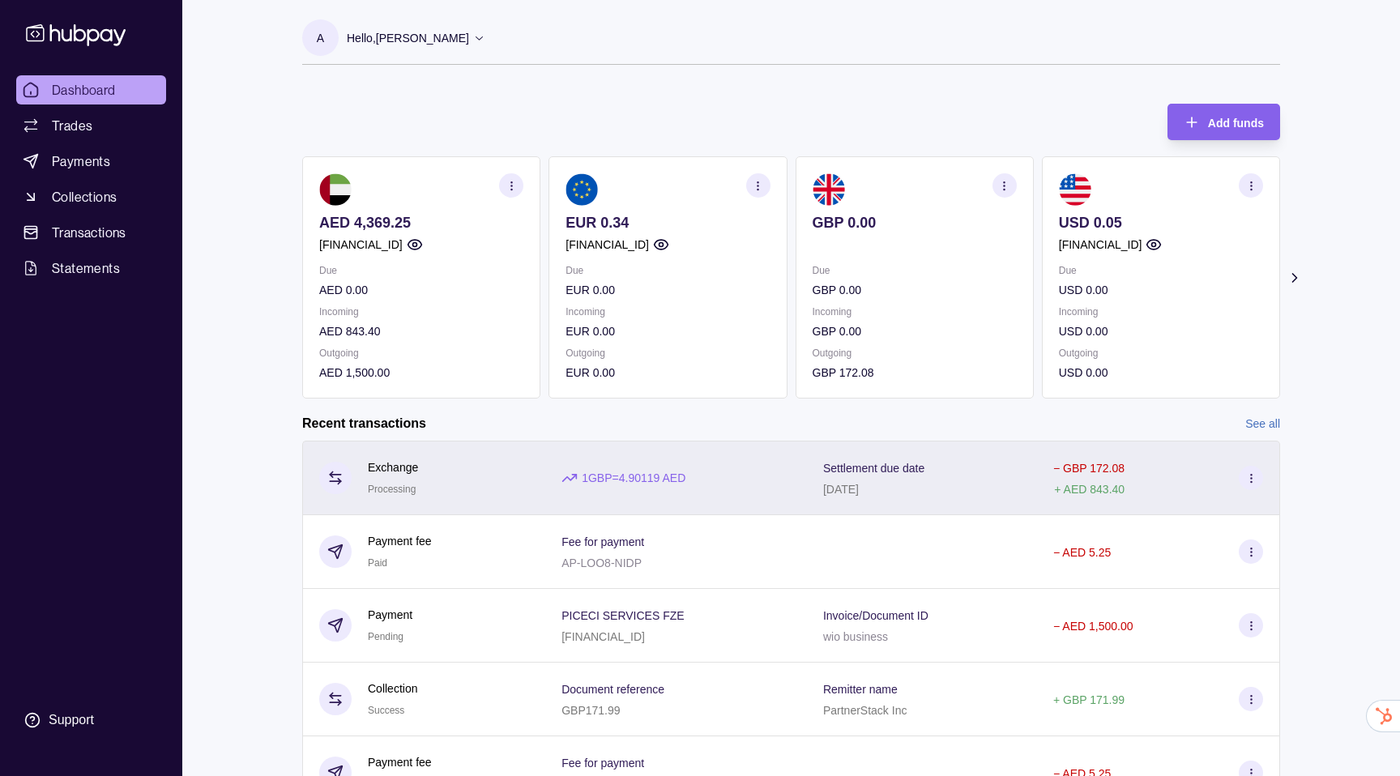
click at [601, 480] on p "1 GBP = 4.90119 AED" at bounding box center [634, 478] width 104 height 18
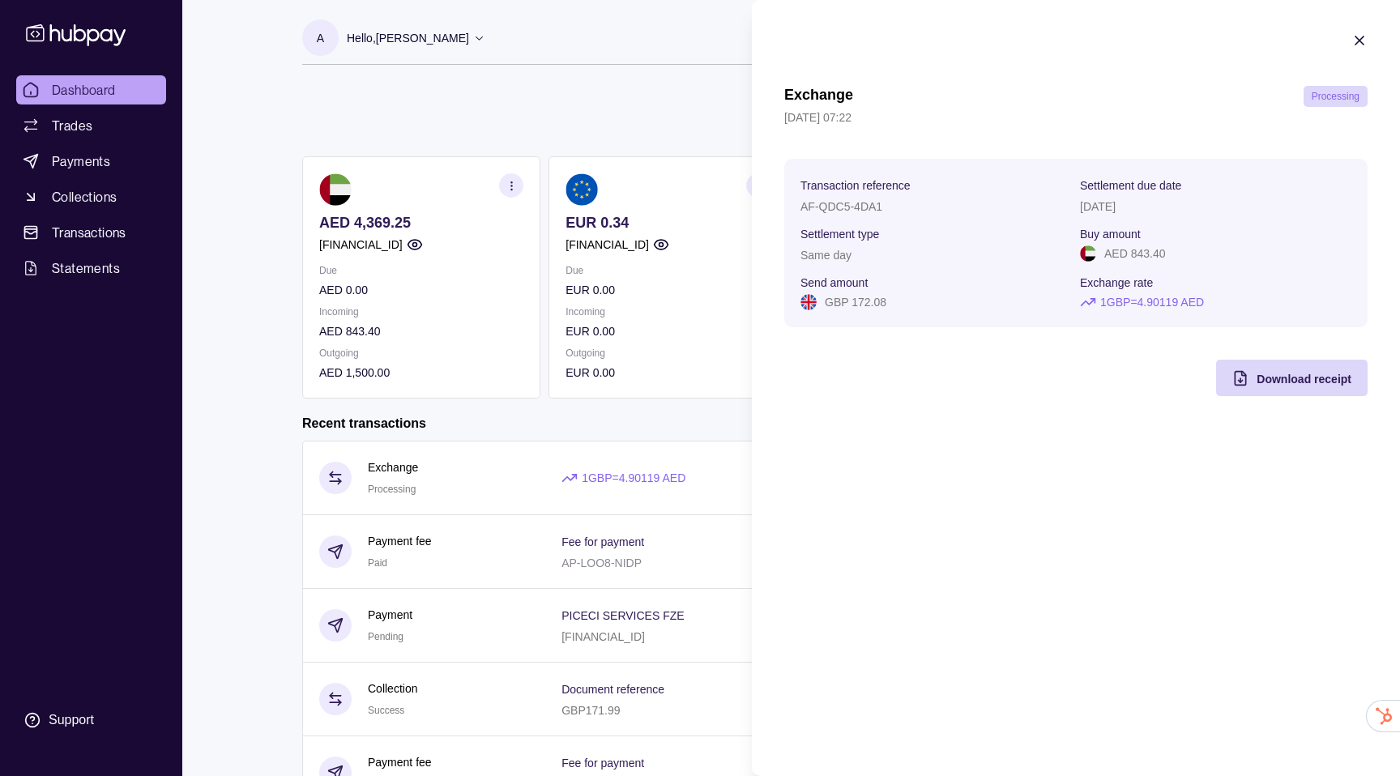
click at [1352, 48] on icon "button" at bounding box center [1359, 40] width 16 height 16
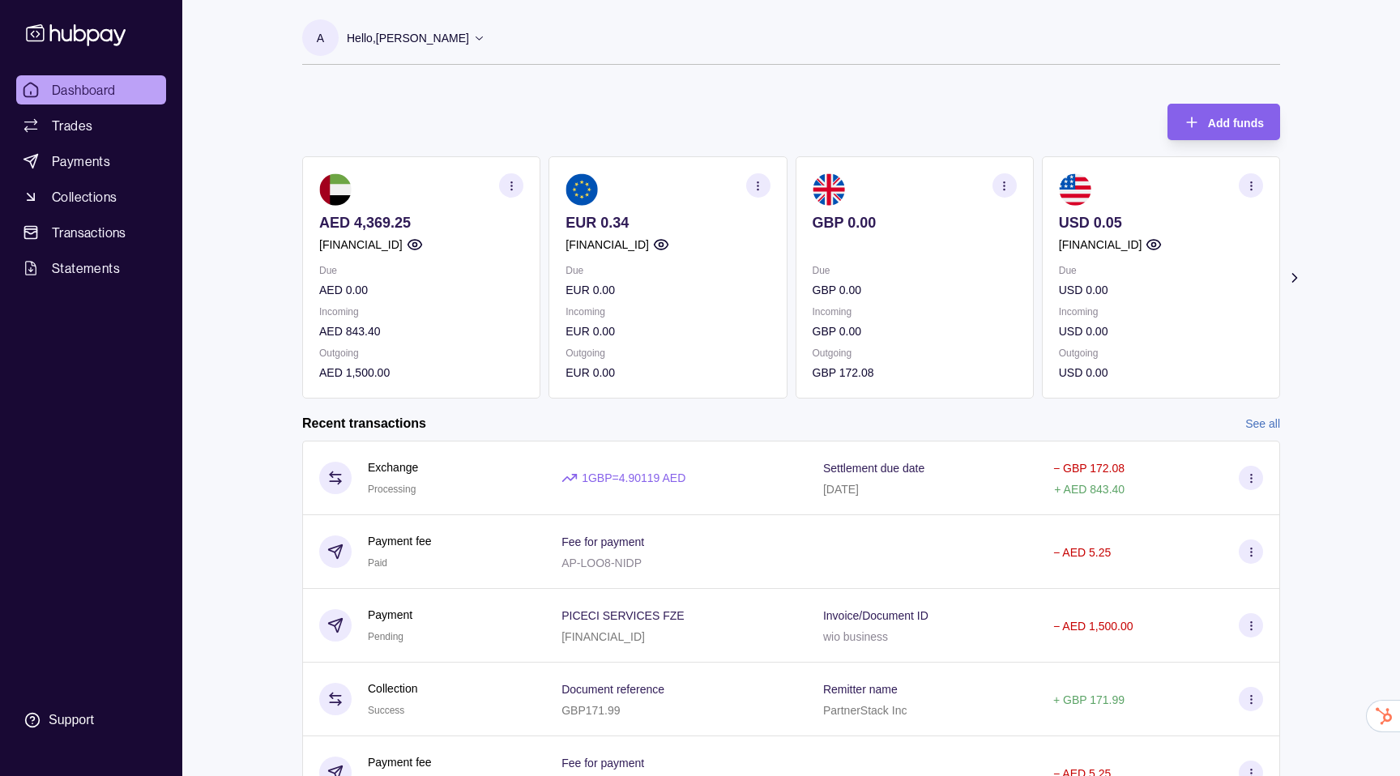
drag, startPoint x: 464, startPoint y: 537, endPoint x: 464, endPoint y: 567, distance: 30.0
click at [464, 567] on div "Payment fee Paid" at bounding box center [424, 552] width 210 height 40
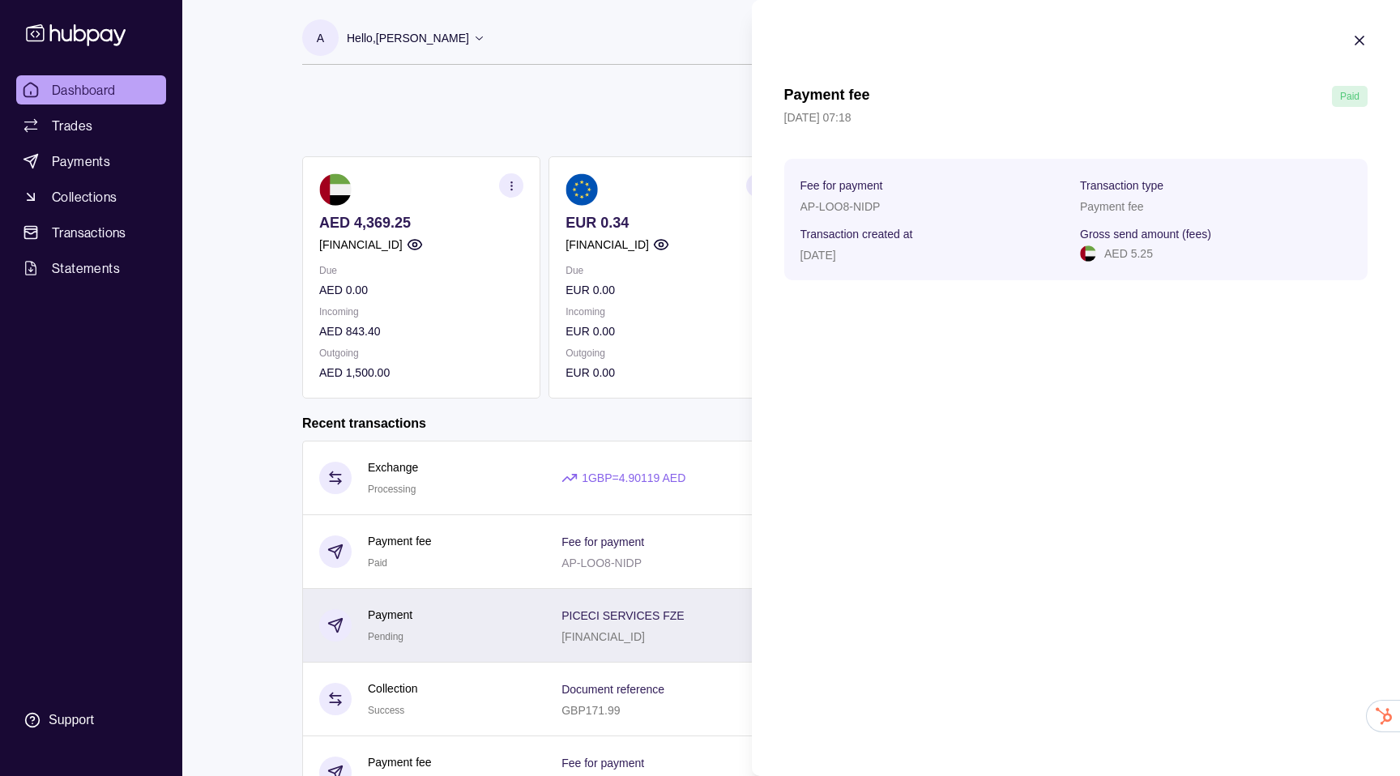
click at [434, 611] on html "Dashboard Trades Payments Collections Transactions Statements Support A Hello, …" at bounding box center [700, 431] width 1400 height 862
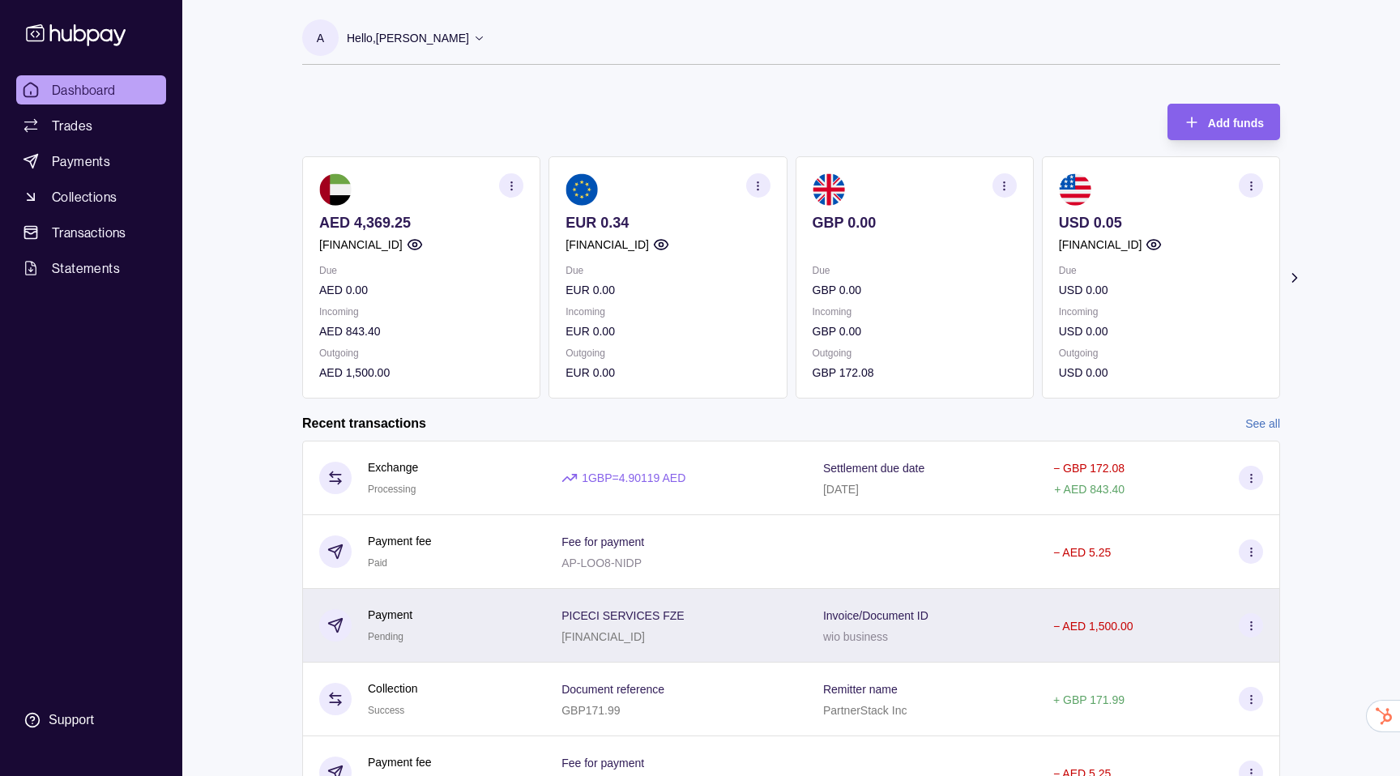
click at [434, 611] on div "Payment Pending" at bounding box center [424, 626] width 210 height 40
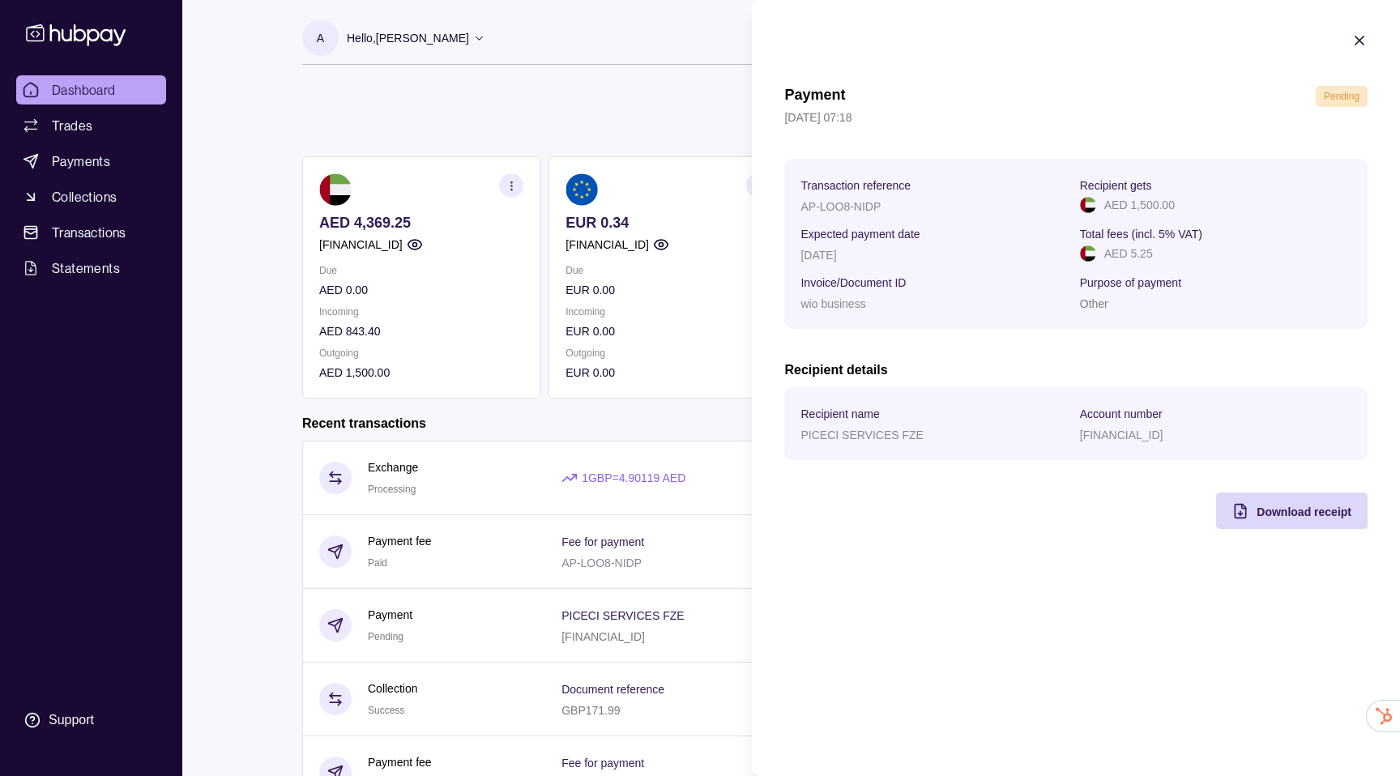
click at [1357, 36] on icon "button" at bounding box center [1359, 40] width 16 height 16
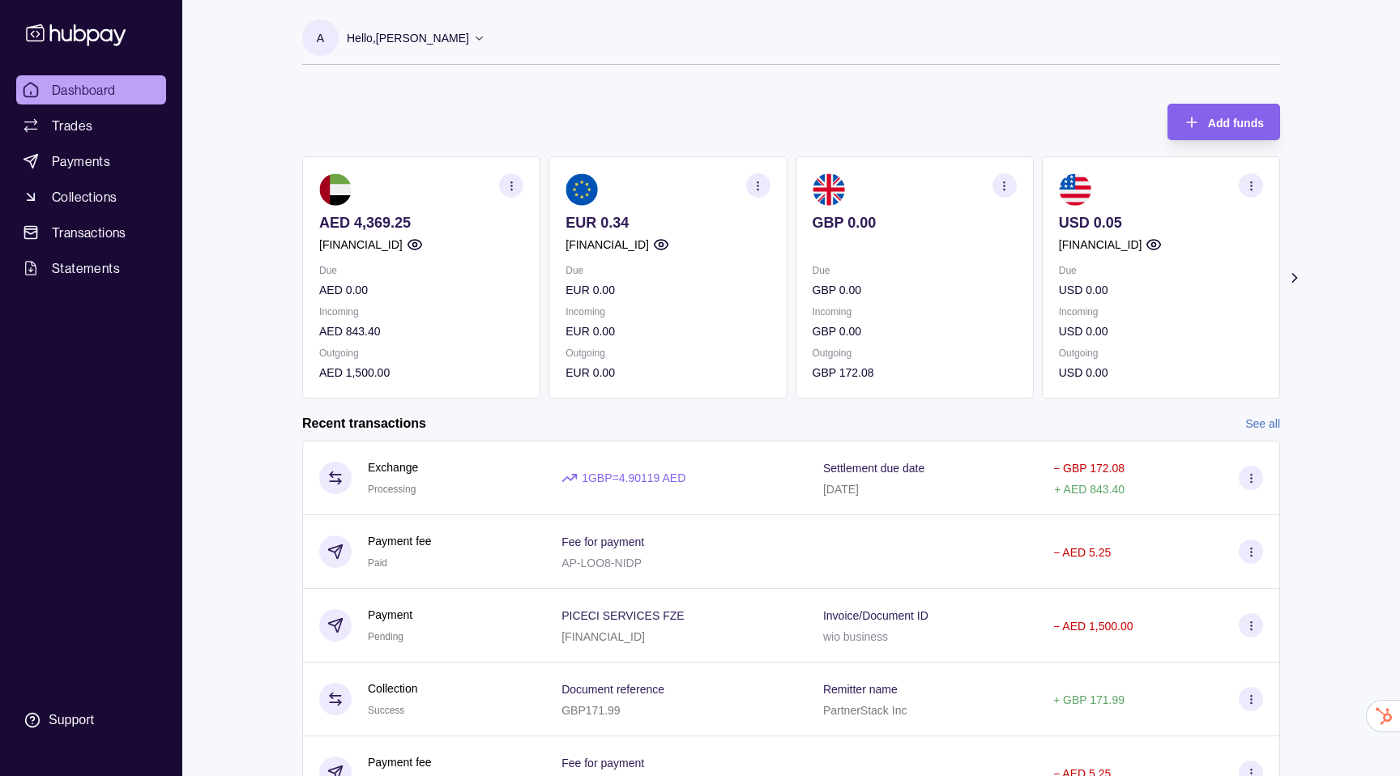
click at [570, 154] on div "Add funds AED 4,369.25 AE850960000536060000774 Due AED 0.00 Incoming AED 843.40…" at bounding box center [791, 242] width 978 height 311
click at [783, 83] on div "A Hello, [PERSON_NAME] PICECI SERVICES FZE Account Terms and conditions Privacy…" at bounding box center [791, 421] width 1042 height 842
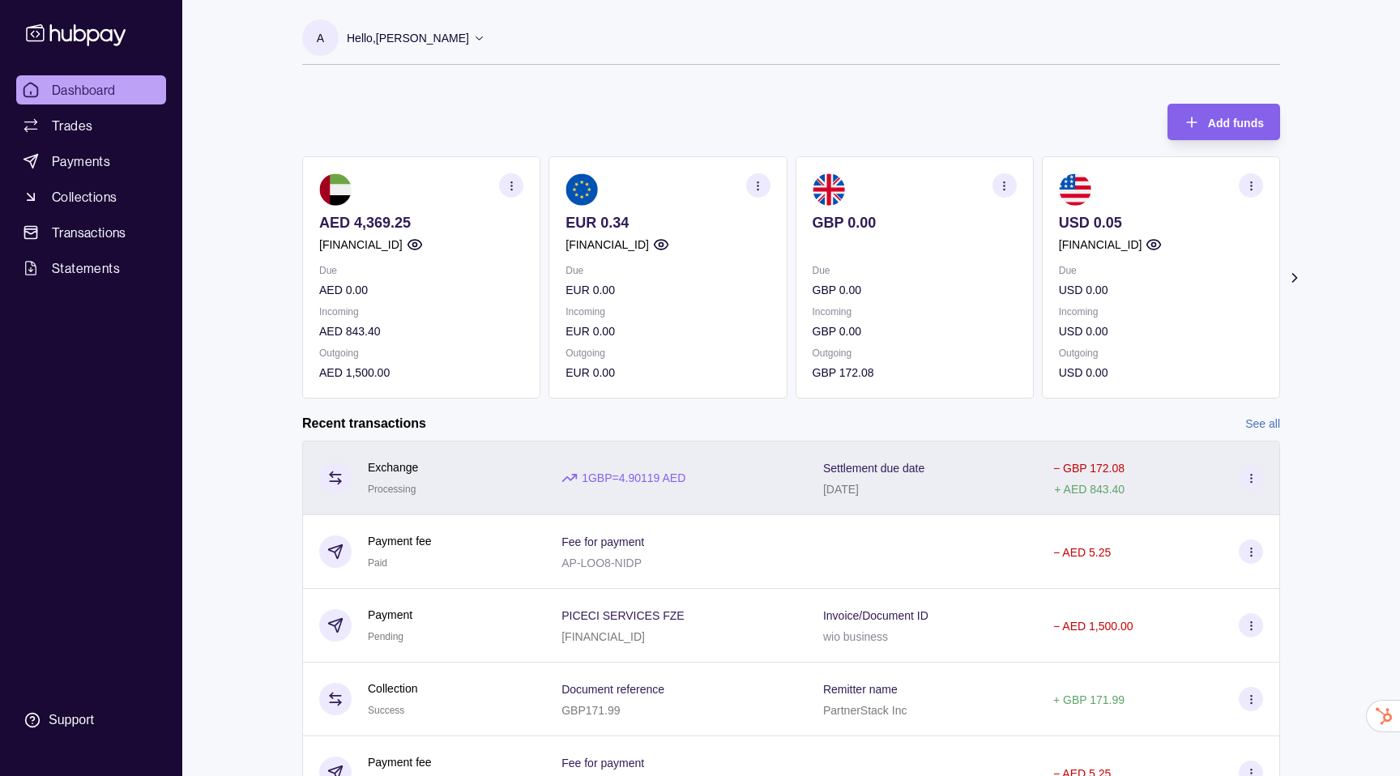
click at [806, 513] on div "1 GBP = 4.90119 AED" at bounding box center [676, 478] width 262 height 75
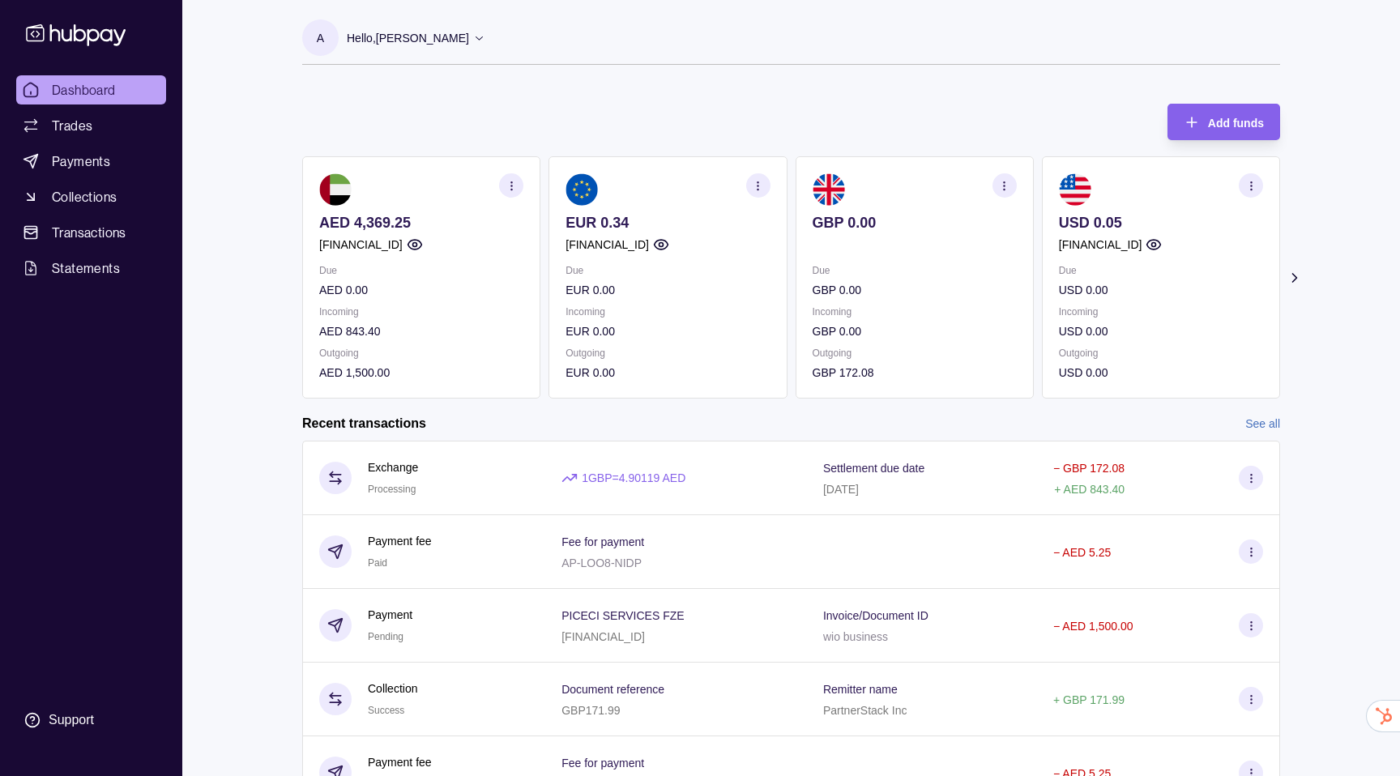
click at [590, 665] on html "Dashboard Trades Payments Collections Transactions Statements Support A Hello, …" at bounding box center [700, 431] width 1400 height 862
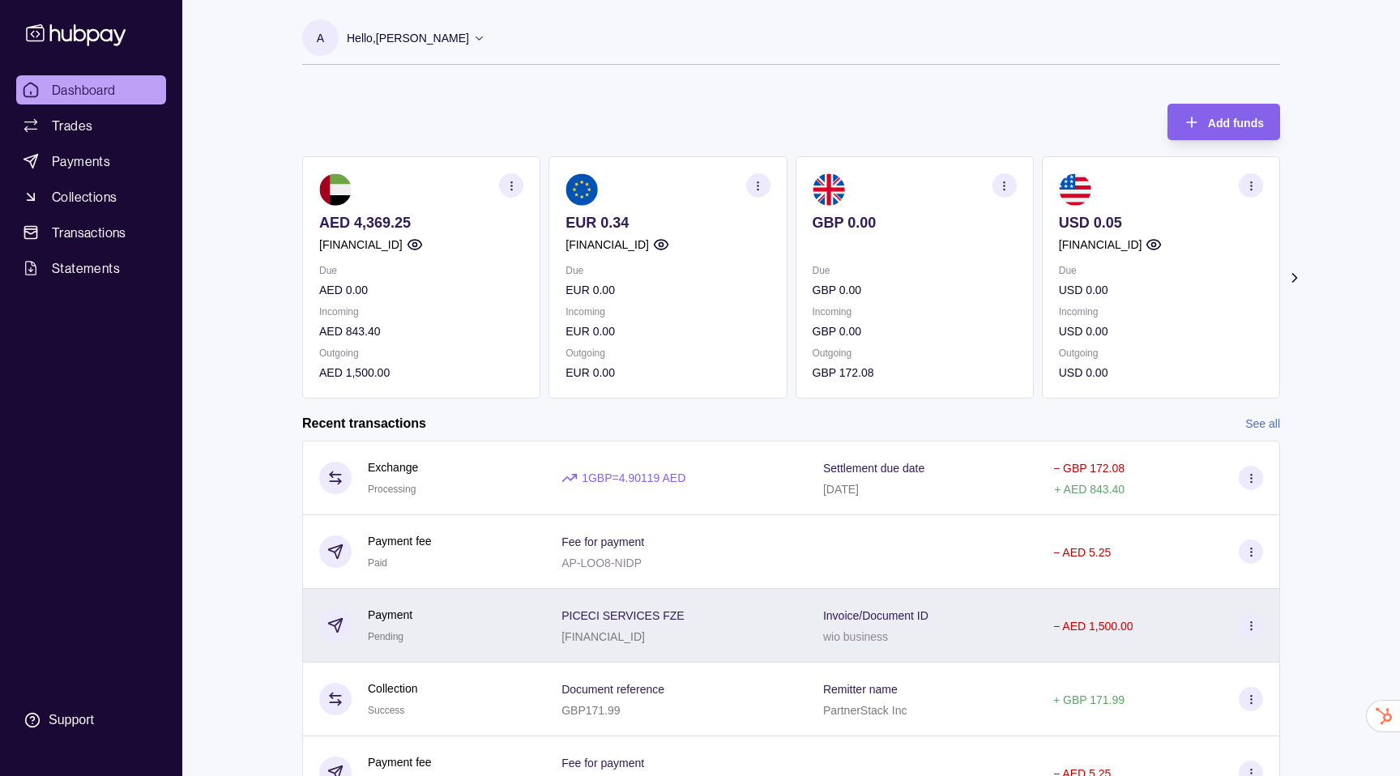
click at [576, 643] on p "[FINANCIAL_ID]" at bounding box center [602, 636] width 83 height 13
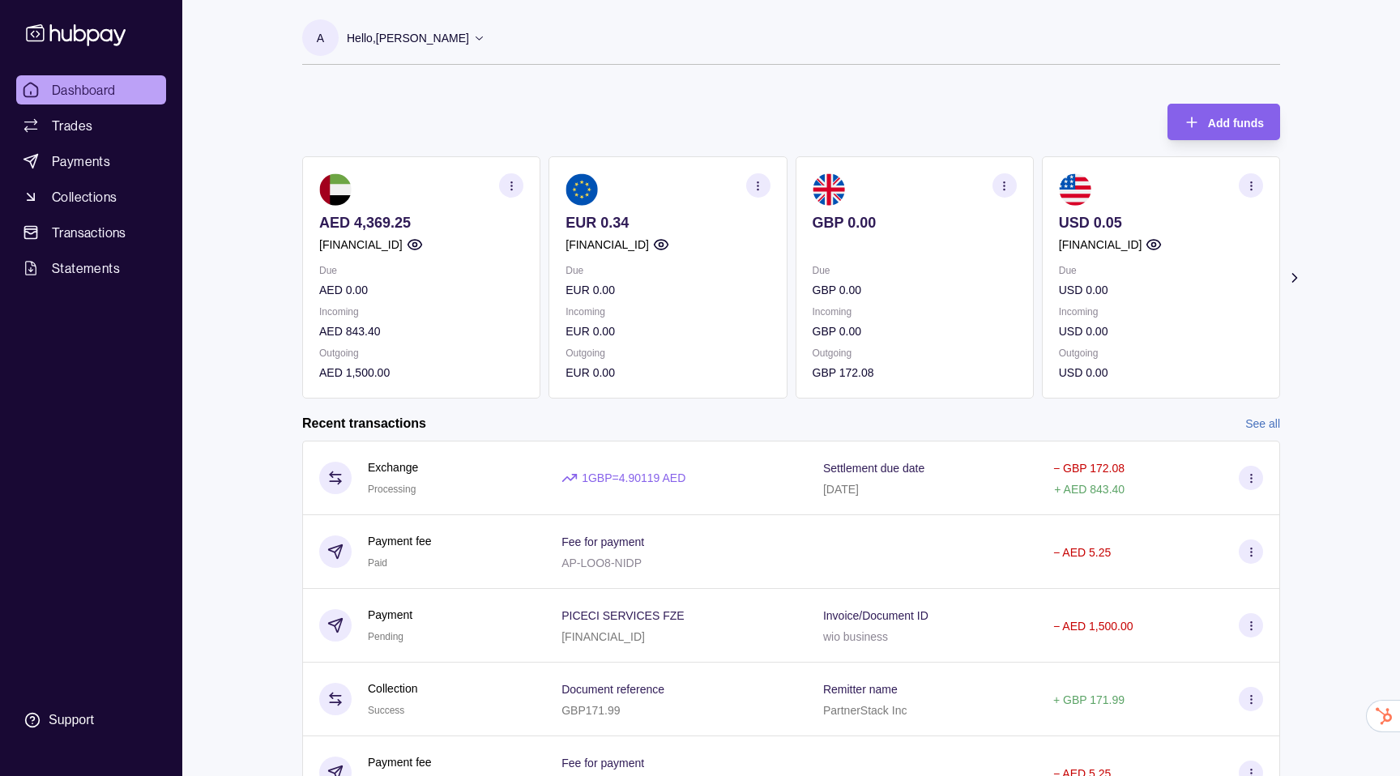
click at [518, 484] on html "Dashboard Trades Payments Collections Transactions Statements Support A Hello, …" at bounding box center [700, 431] width 1400 height 862
click at [518, 484] on div "Exchange Processing" at bounding box center [424, 478] width 210 height 40
click at [519, 640] on html "Dashboard Trades Payments Collections Transactions Statements Support A Hello, …" at bounding box center [700, 431] width 1400 height 862
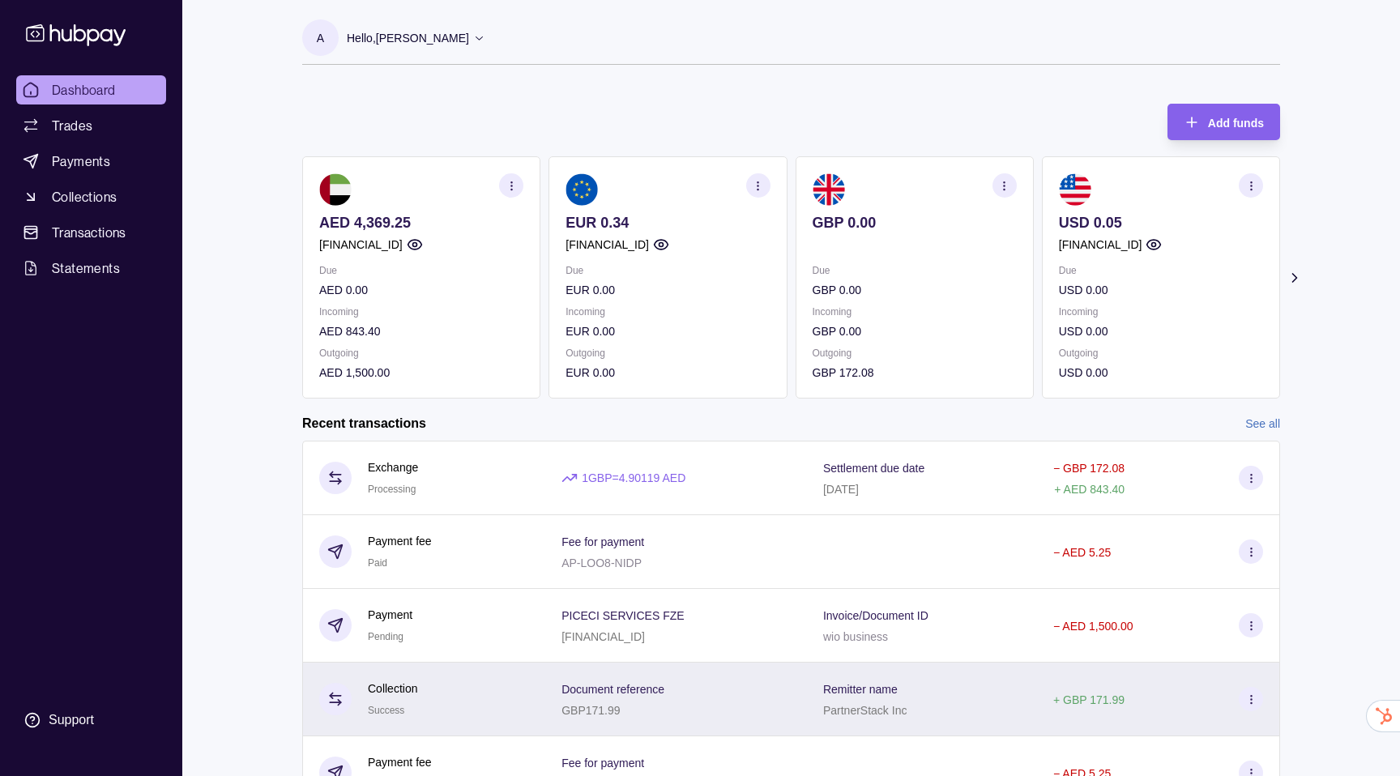
click at [510, 666] on div "Collection Success" at bounding box center [423, 700] width 243 height 74
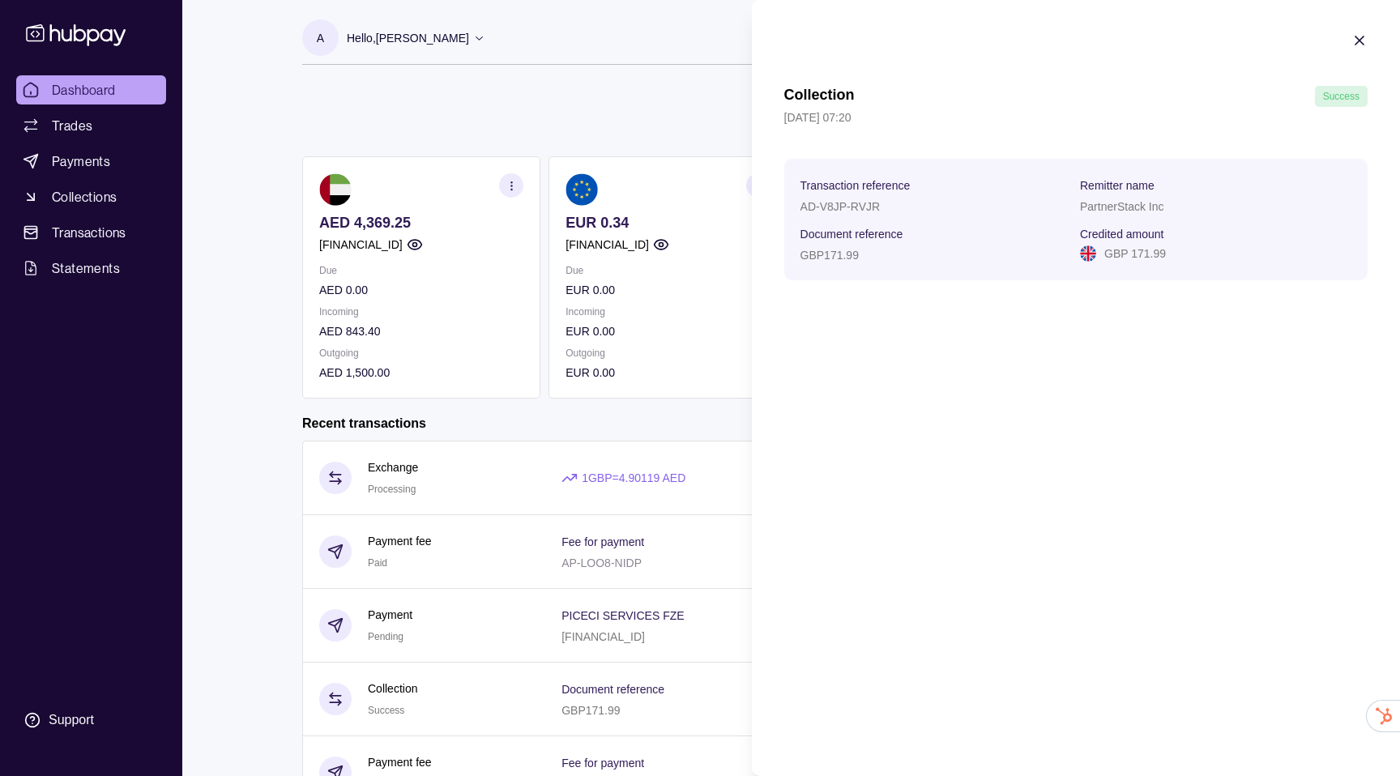
click at [503, 619] on html "Dashboard Trades Payments Collections Transactions Statements Support A Hello, …" at bounding box center [700, 431] width 1400 height 862
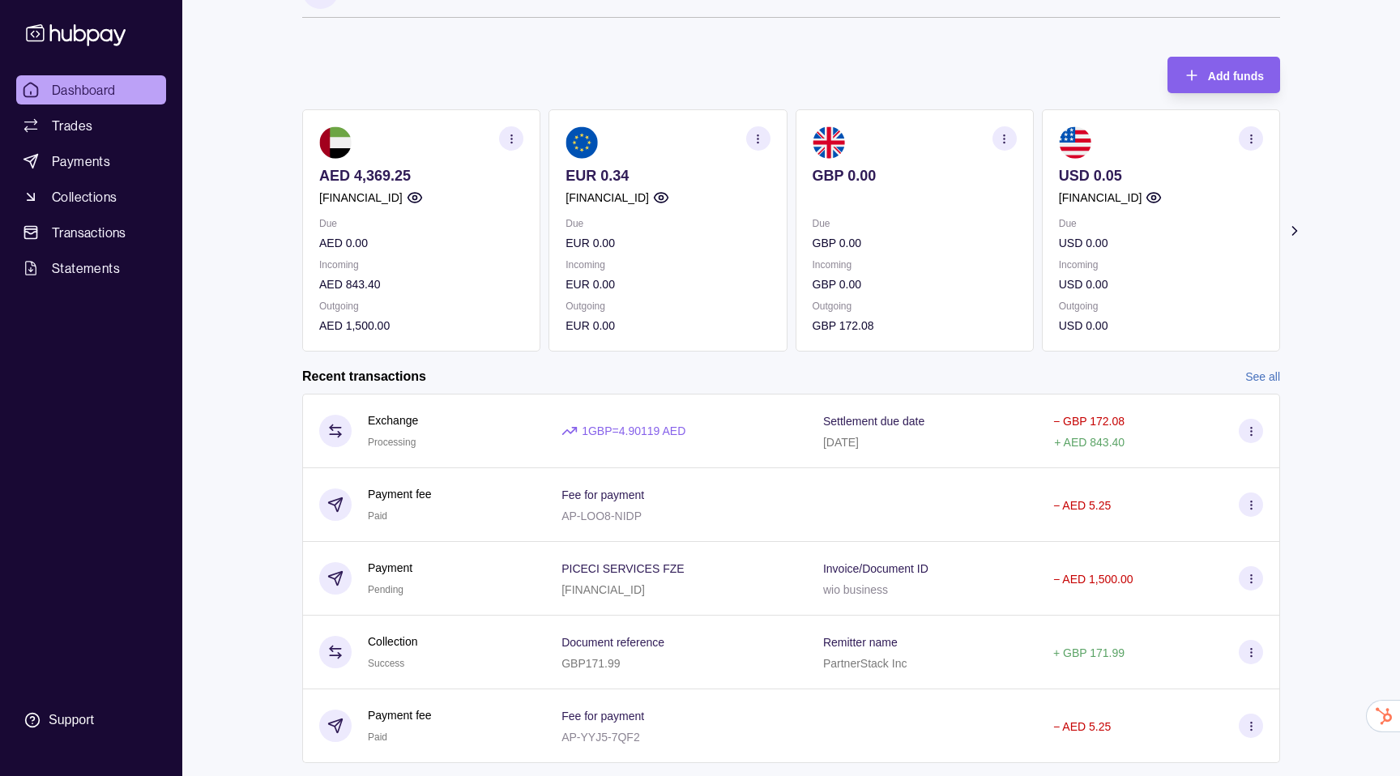
scroll to position [60, 0]
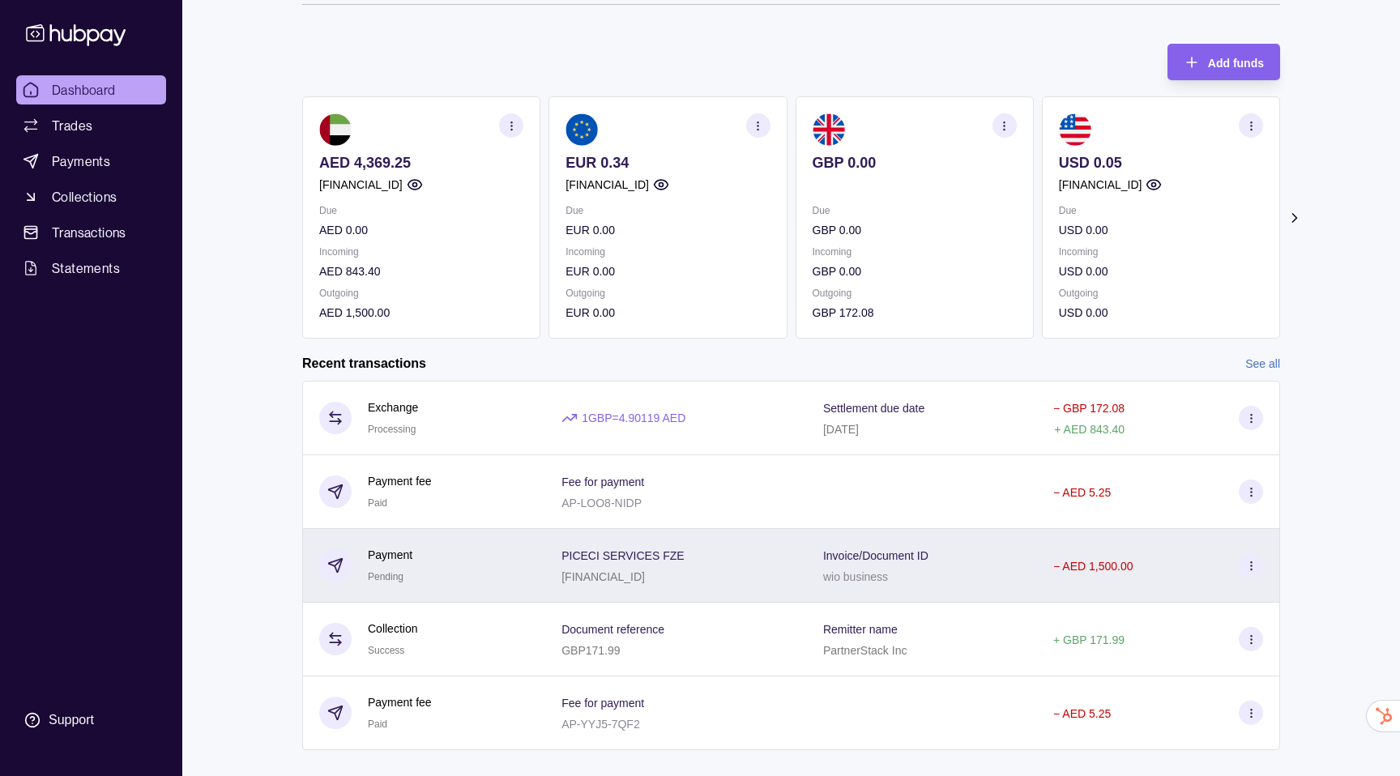
click at [485, 562] on div "Payment Pending" at bounding box center [424, 566] width 210 height 40
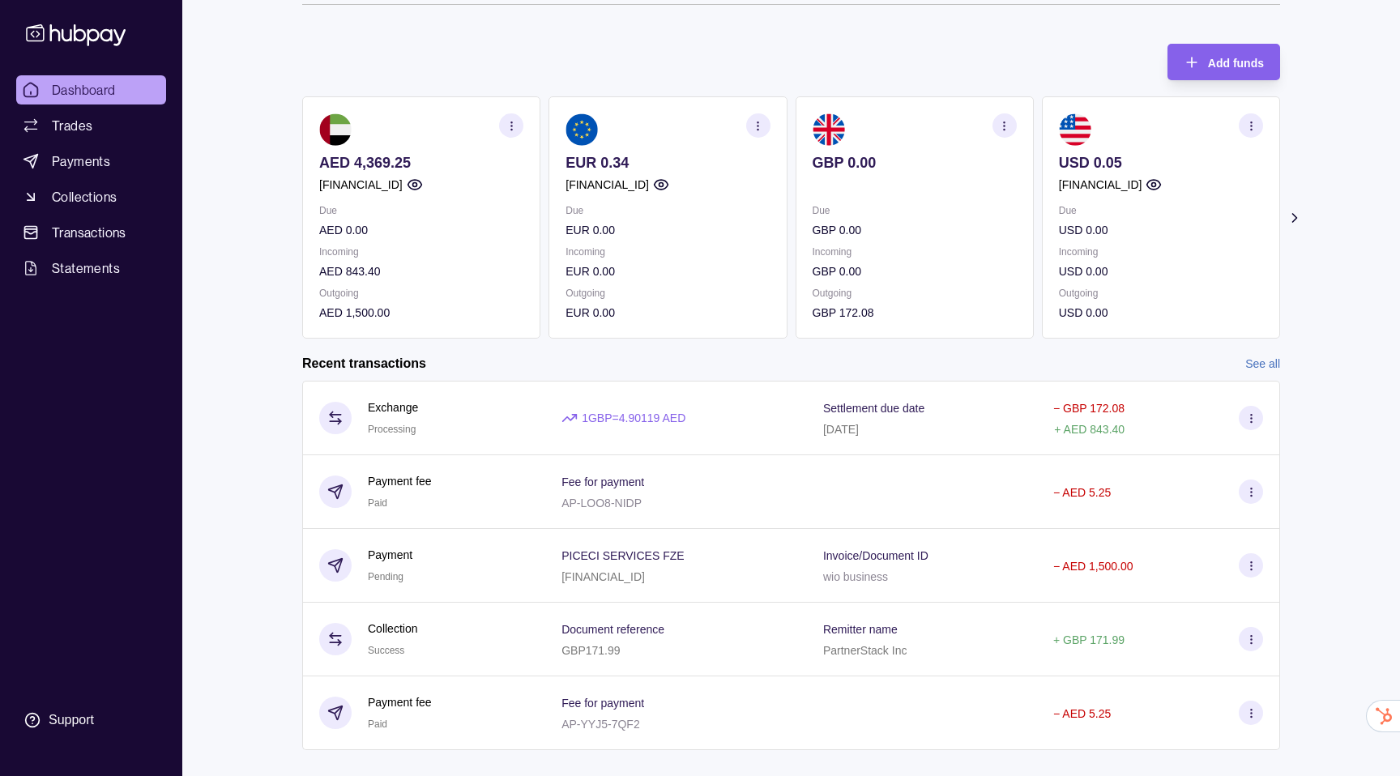
click at [467, 513] on html "Dashboard Trades Payments Collections Transactions Statements Support A Hello, …" at bounding box center [700, 371] width 1400 height 862
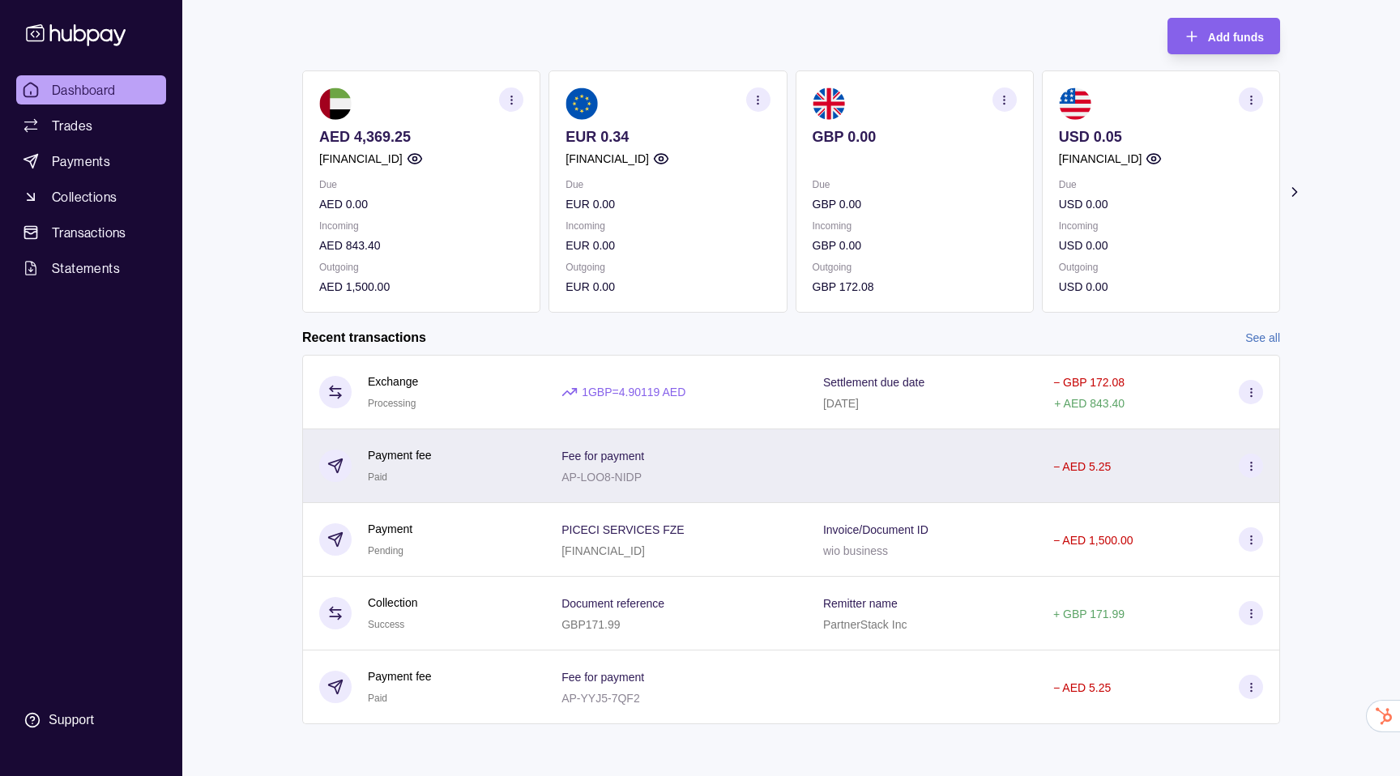
scroll to position [0, 0]
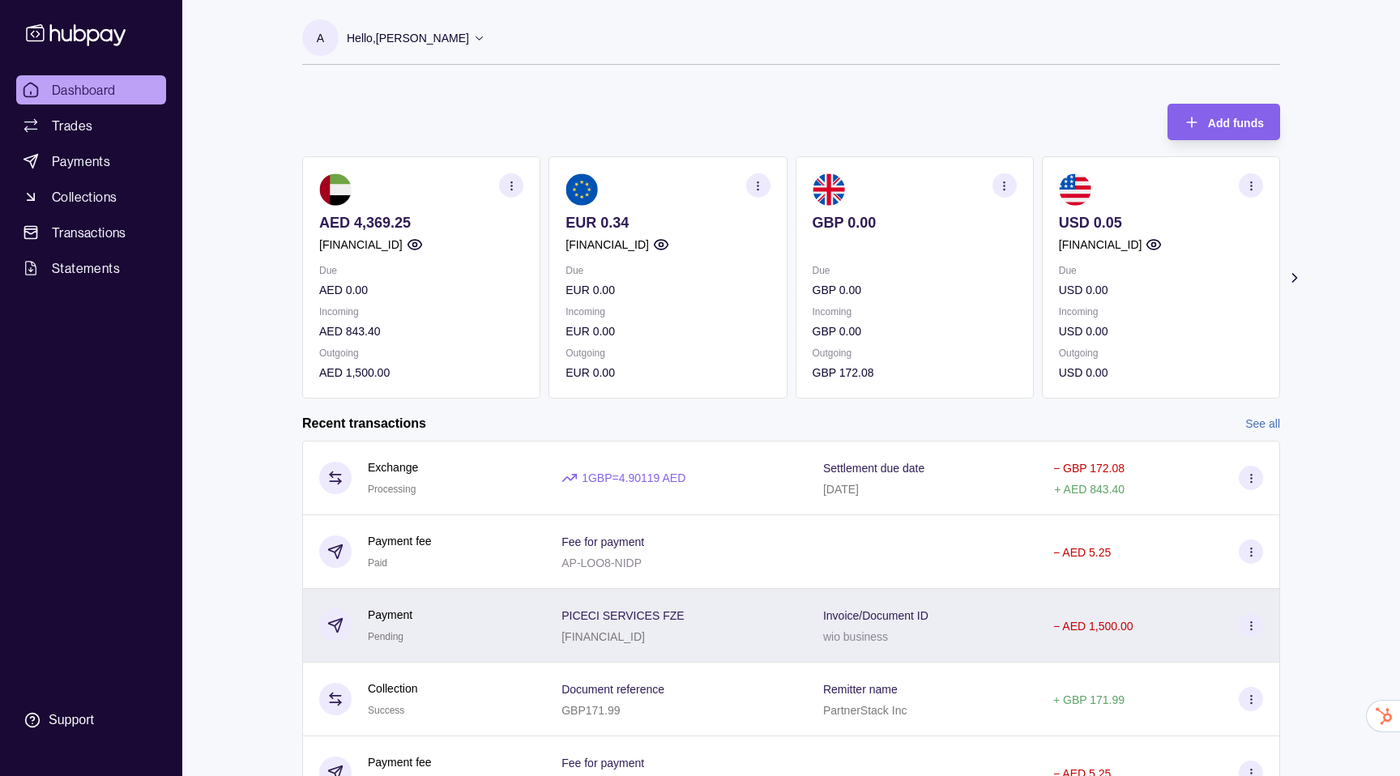
click at [501, 650] on div "Payment Pending" at bounding box center [423, 626] width 243 height 74
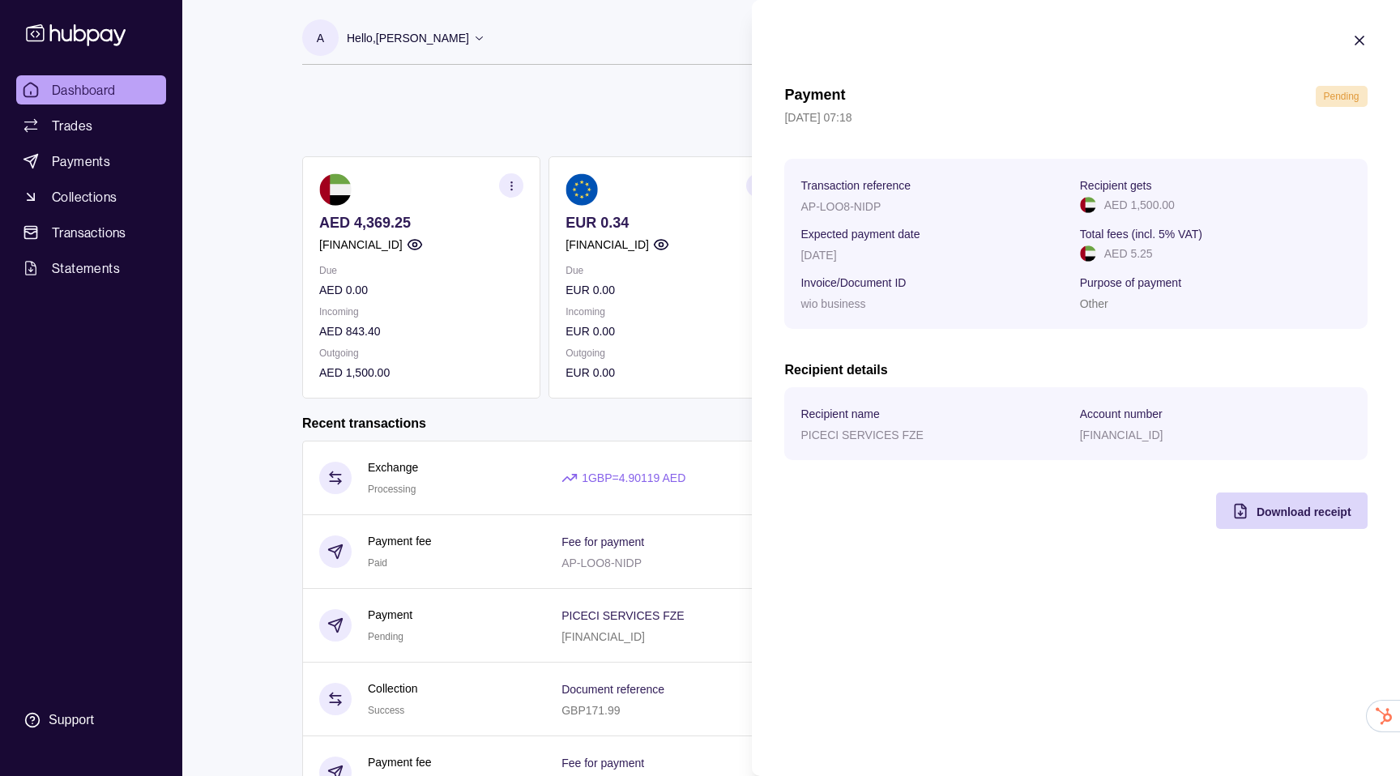
click at [1331, 124] on p "01 Sep 2025 | 07:18" at bounding box center [1075, 118] width 583 height 18
click at [1331, 61] on section "Payment Pending 01 Sep 2025 | 07:18 Transaction reference AP-LOO8-NIDP Recipien…" at bounding box center [1076, 280] width 648 height 561
click at [1331, 65] on section "Payment Pending 01 Sep 2025 | 07:18 Transaction reference AP-LOO8-NIDP Recipien…" at bounding box center [1076, 280] width 648 height 561
click at [1351, 33] on icon "button" at bounding box center [1359, 40] width 16 height 16
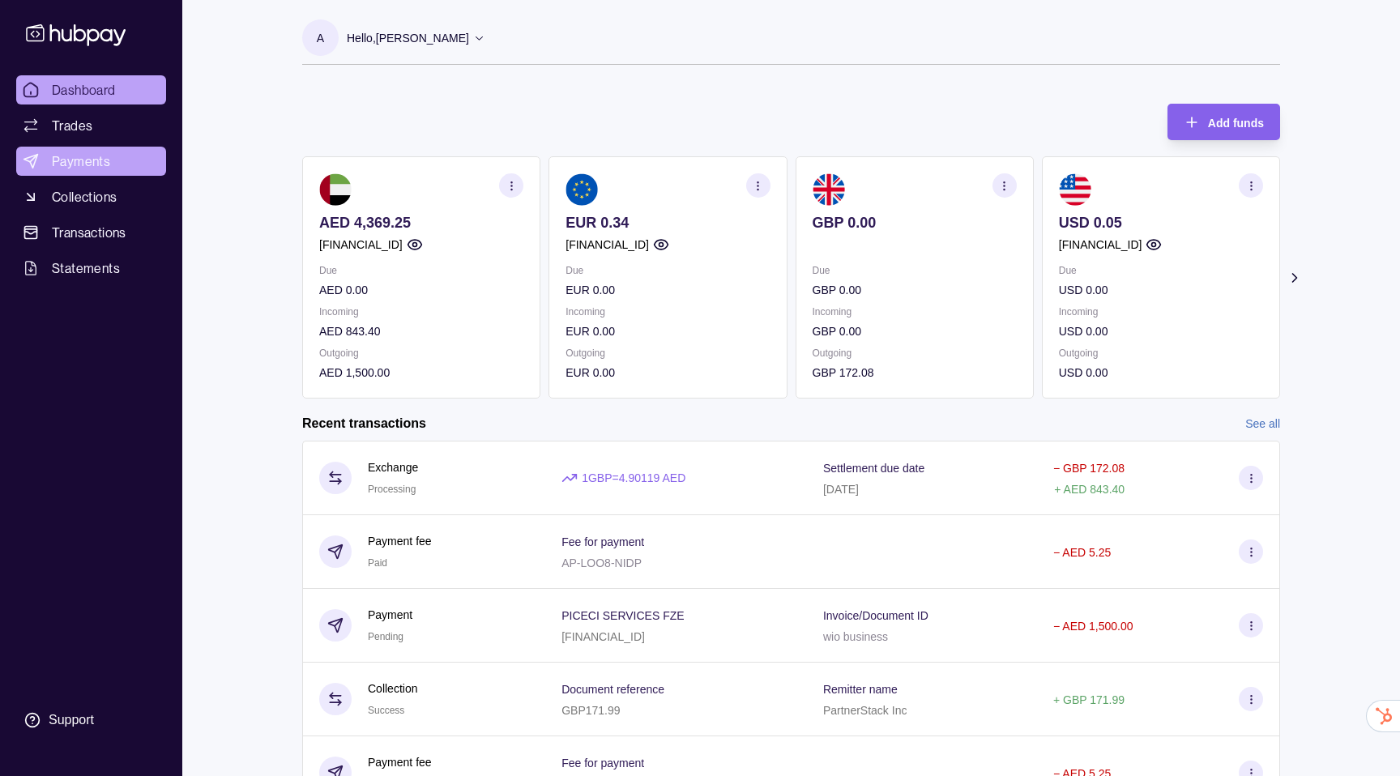
click at [94, 167] on span "Payments" at bounding box center [81, 160] width 58 height 19
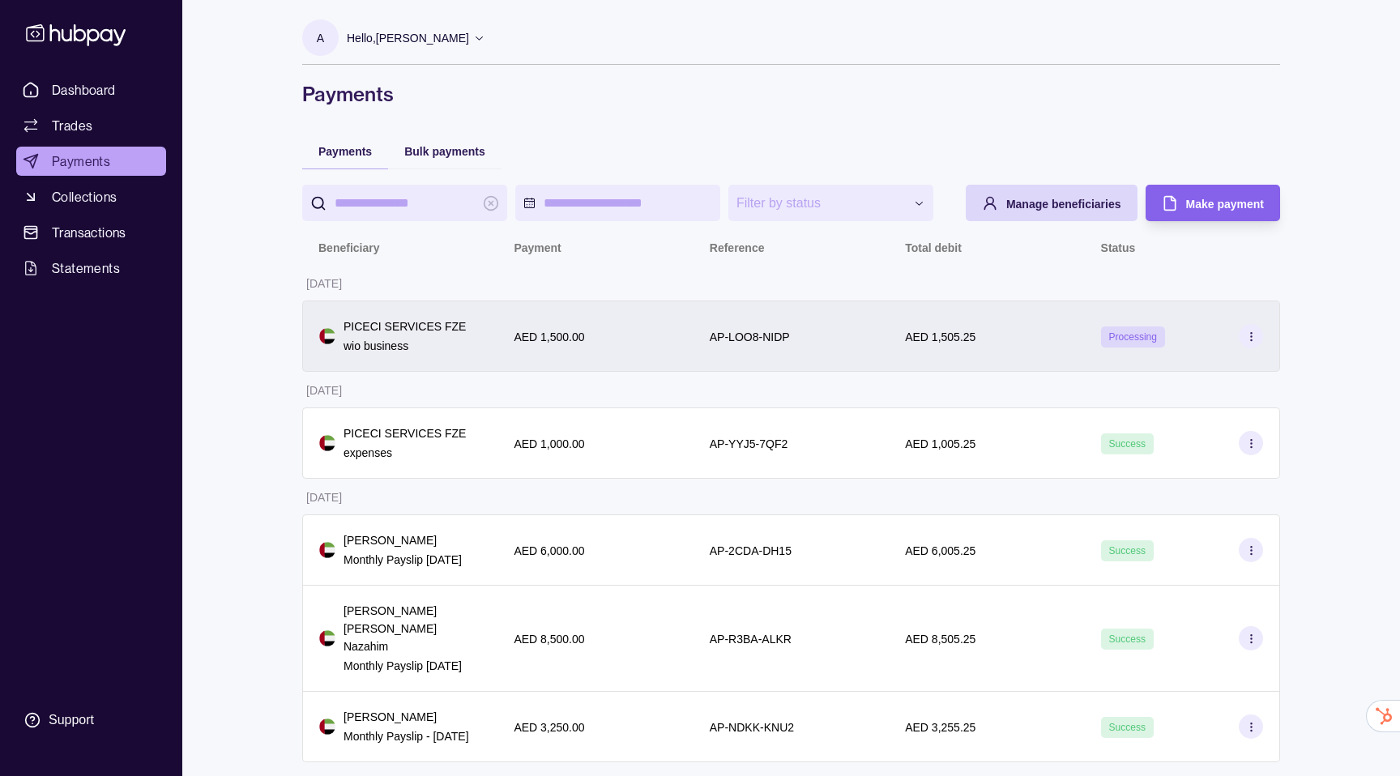
click at [452, 368] on div "PICECI SERVICES FZE wio business" at bounding box center [399, 335] width 195 height 71
